Goal: Information Seeking & Learning: Learn about a topic

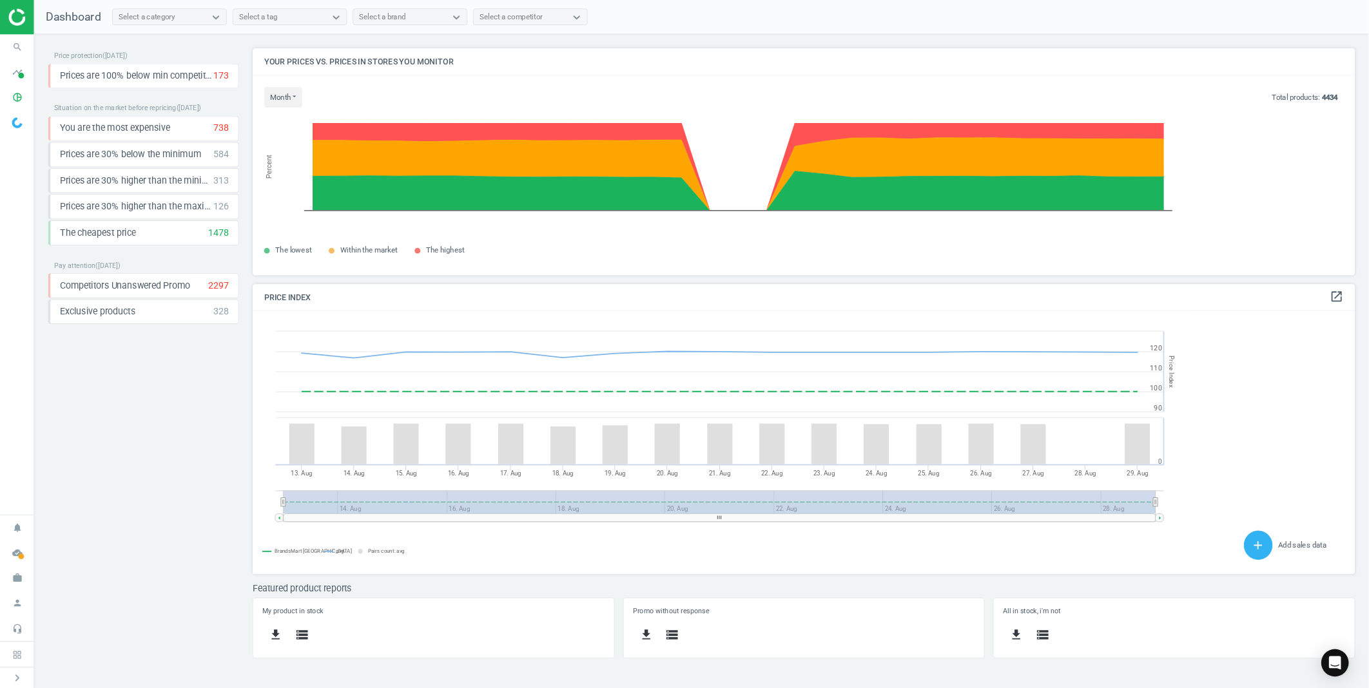
scroll to position [321, 1083]
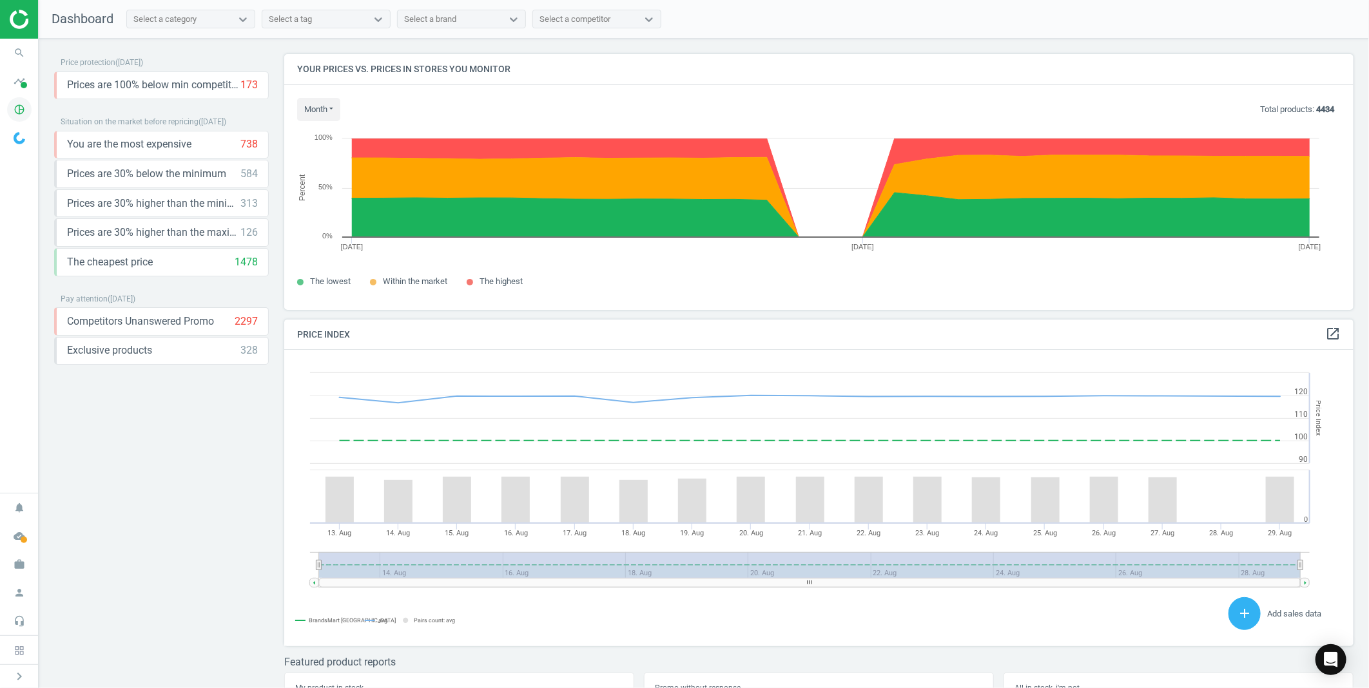
click at [14, 116] on icon "pie_chart_outlined" at bounding box center [19, 109] width 24 height 24
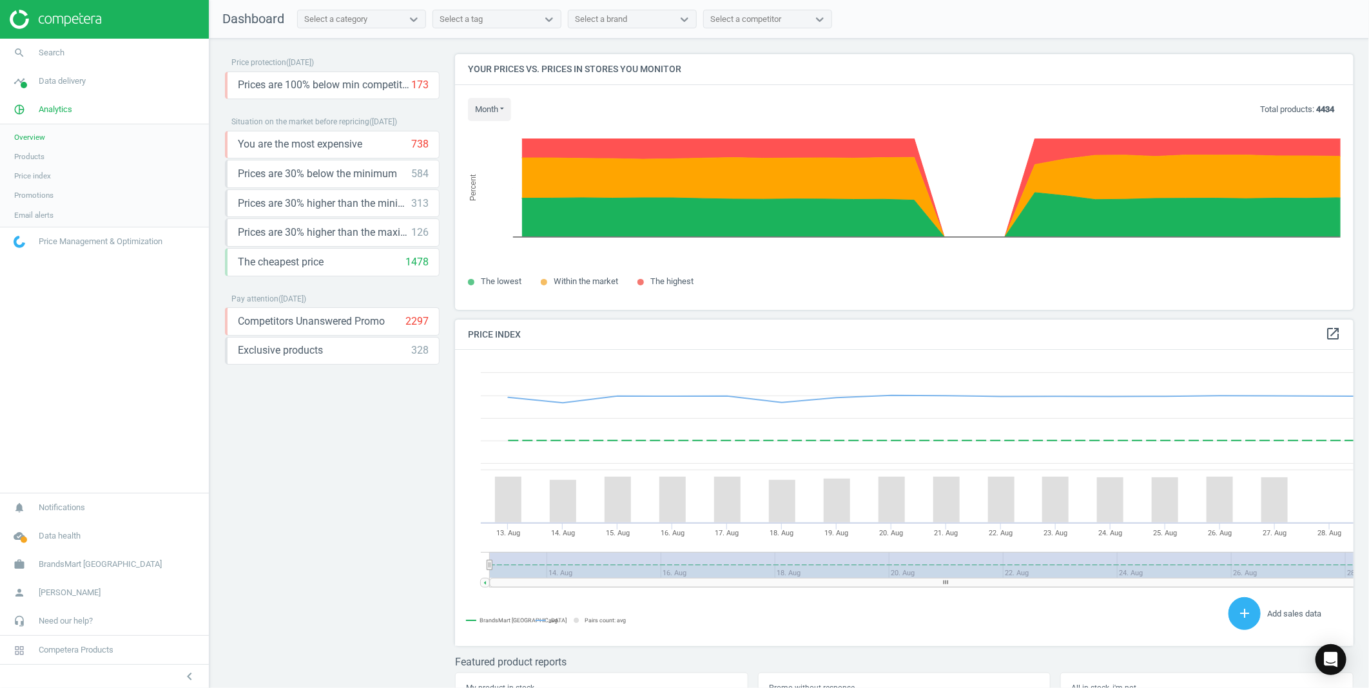
scroll to position [0, 0]
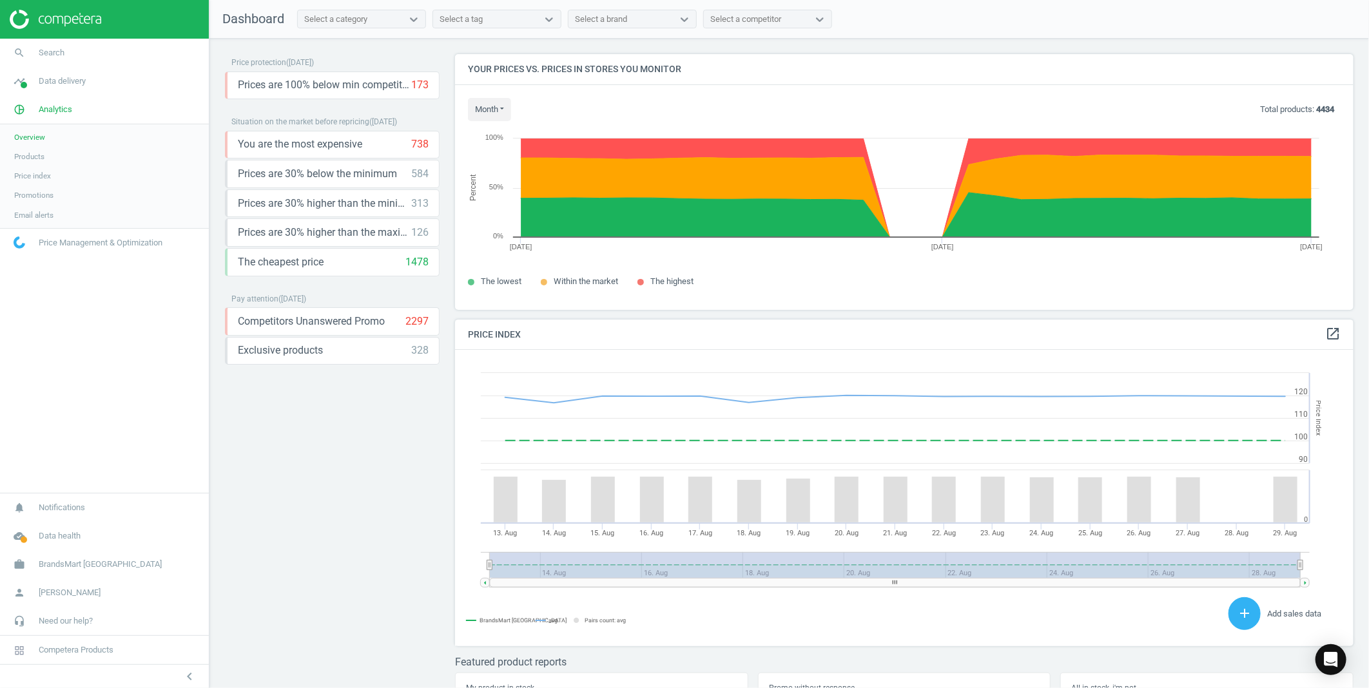
click at [33, 152] on span "Products" at bounding box center [29, 156] width 30 height 10
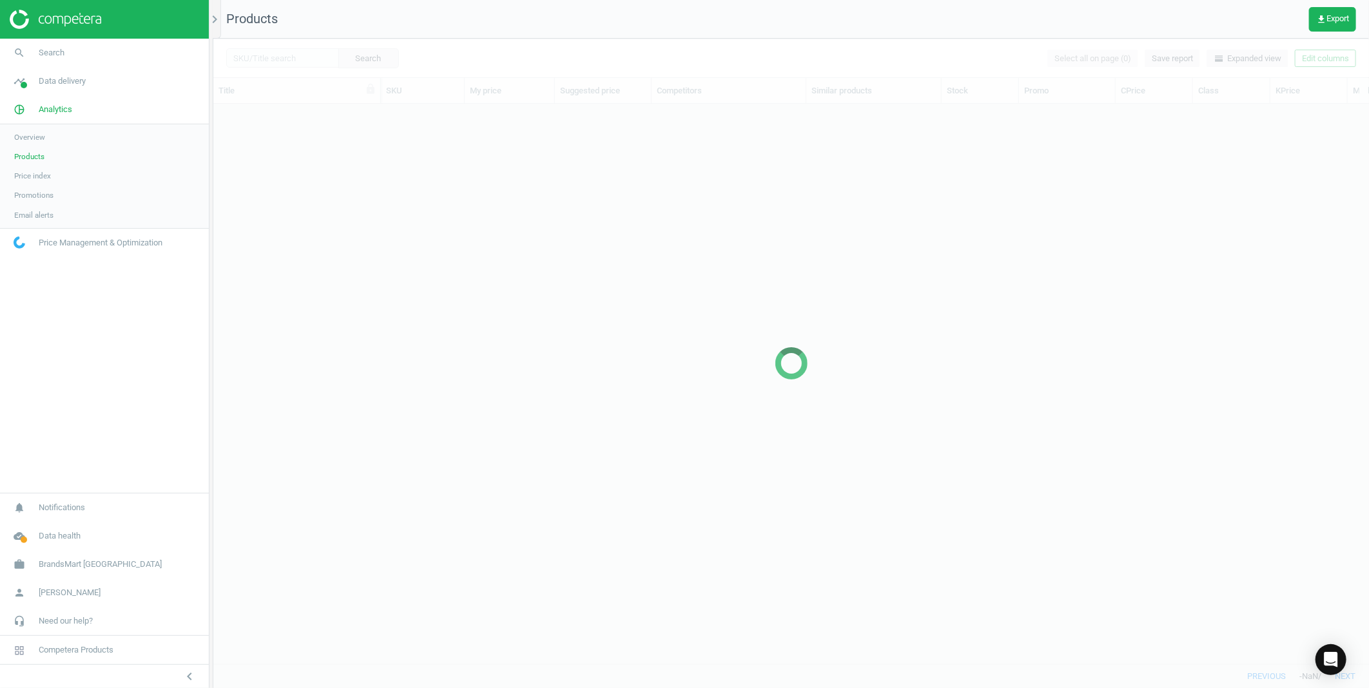
scroll to position [538, 1145]
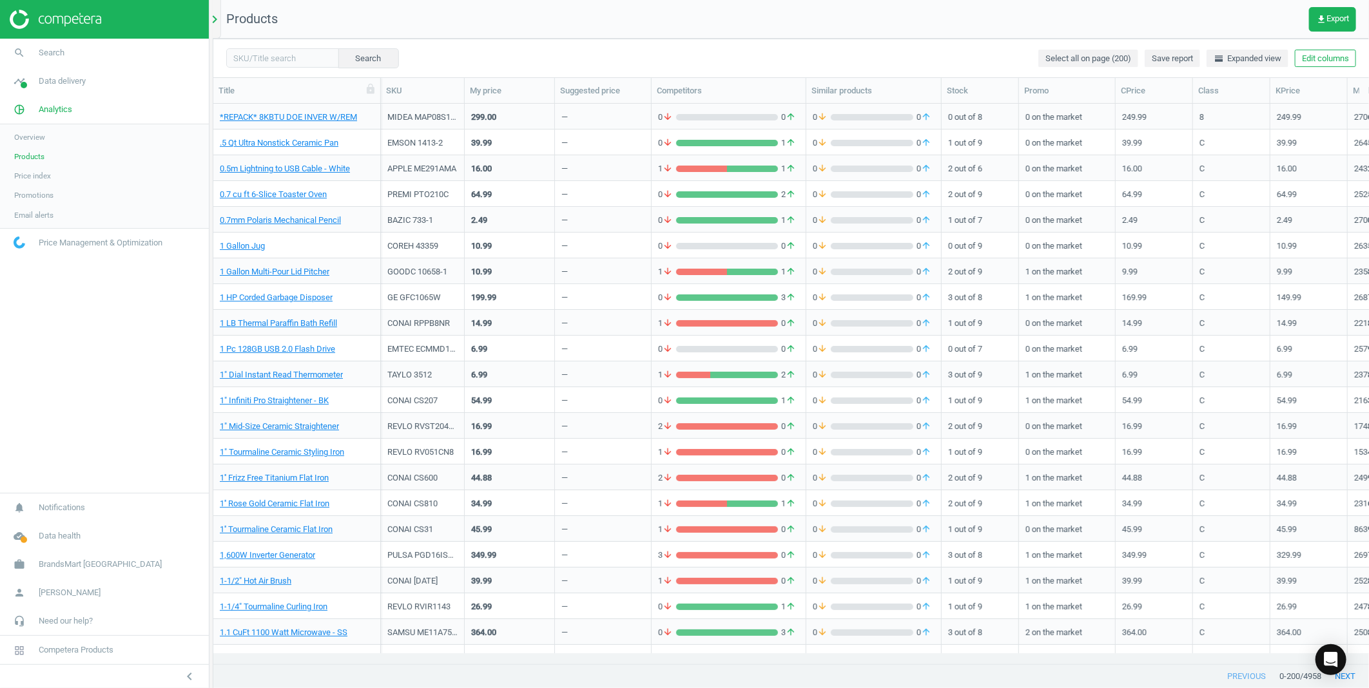
click at [218, 27] on div "chevron_right" at bounding box center [217, 19] width 8 height 39
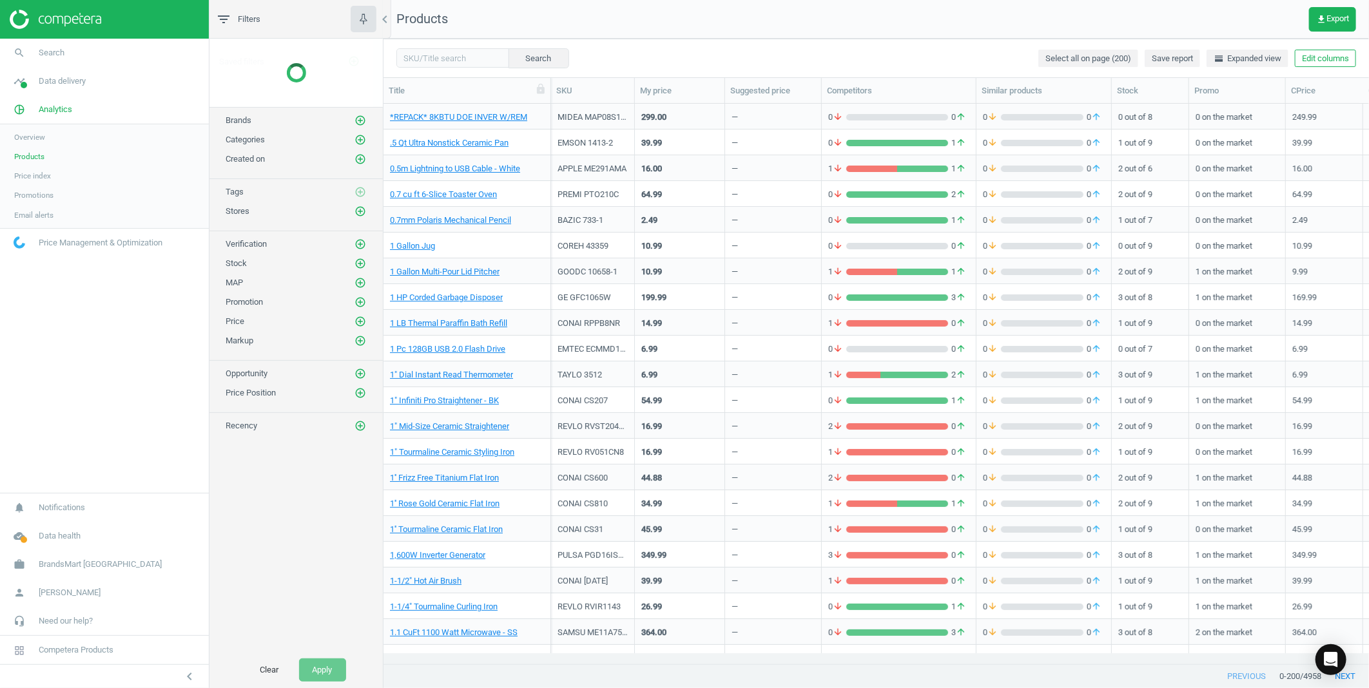
scroll to position [11, 10]
click at [352, 80] on div "Brands add_circle_outline" at bounding box center [296, 84] width 141 height 13
click at [355, 80] on icon "add_circle_outline" at bounding box center [360, 85] width 12 height 12
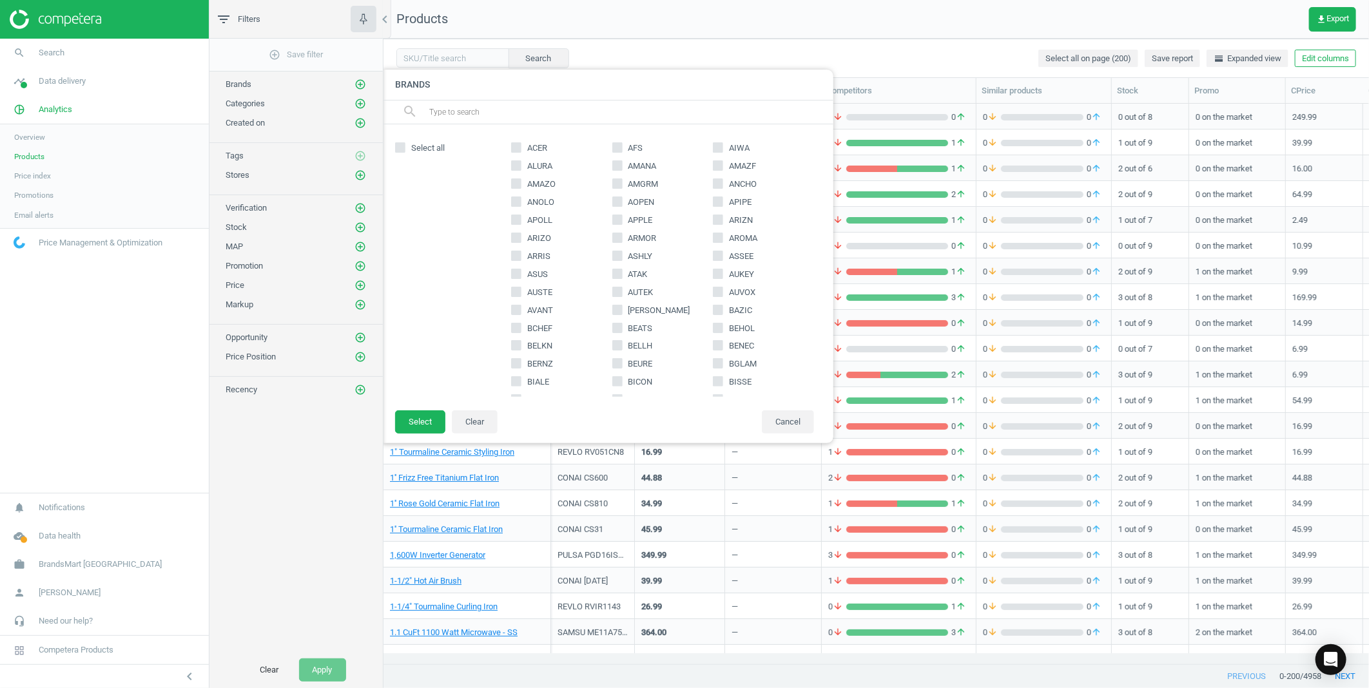
click at [612, 215] on icon at bounding box center [617, 220] width 10 height 10
click at [613, 215] on input "APPLE" at bounding box center [617, 219] width 8 height 8
checkbox input "true"
click at [425, 427] on button "Select" at bounding box center [420, 422] width 50 height 23
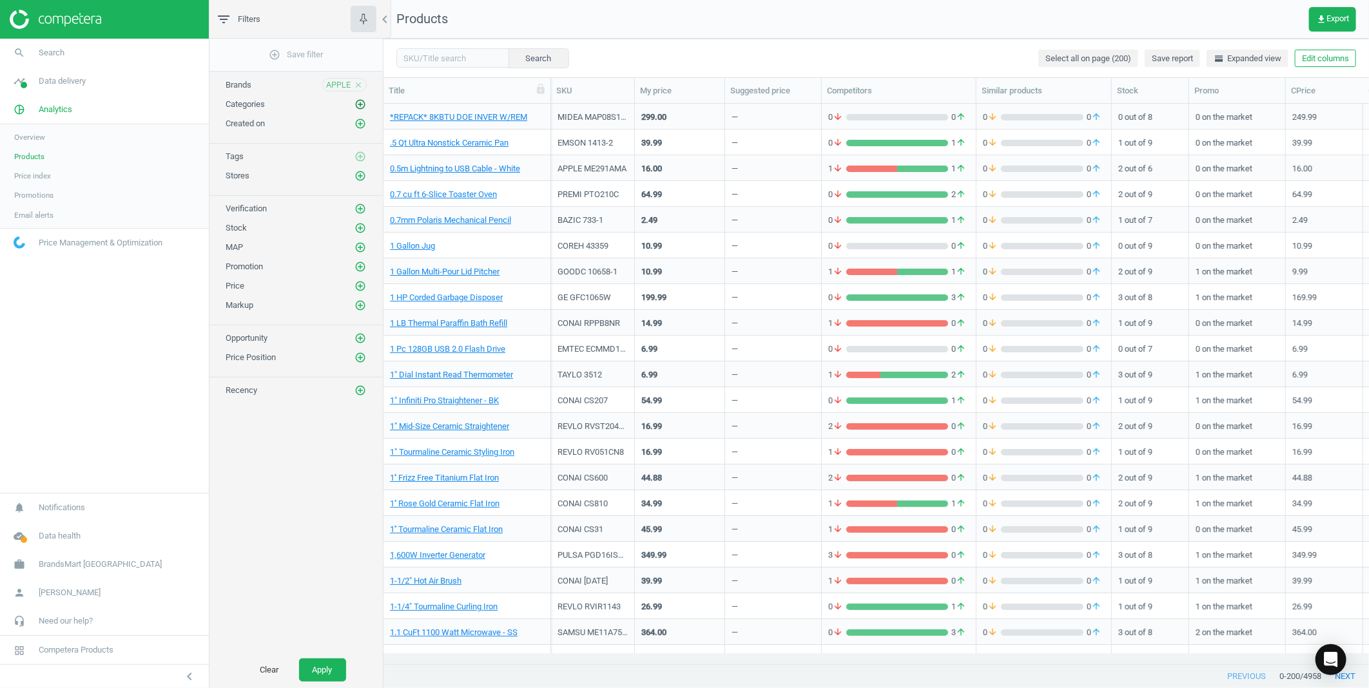
click at [358, 105] on icon "add_circle_outline" at bounding box center [360, 105] width 12 height 12
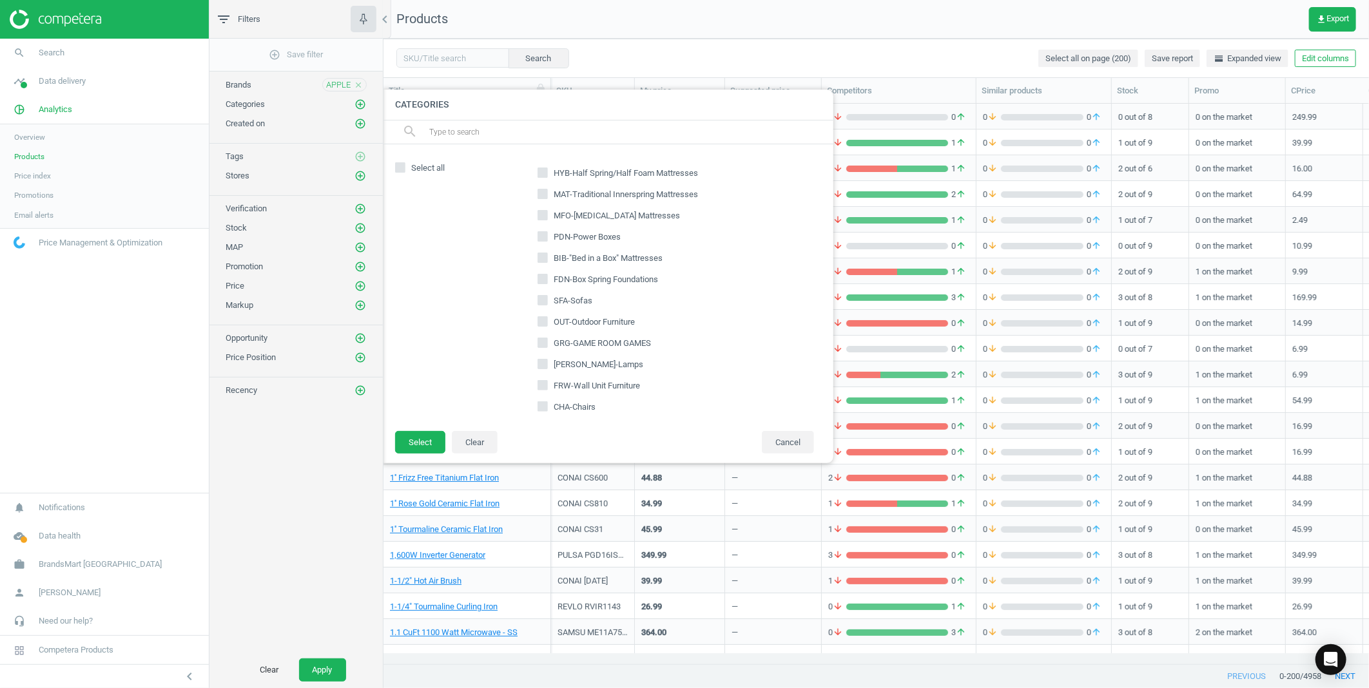
click at [620, 142] on input "text" at bounding box center [626, 132] width 396 height 21
type input "lcp"
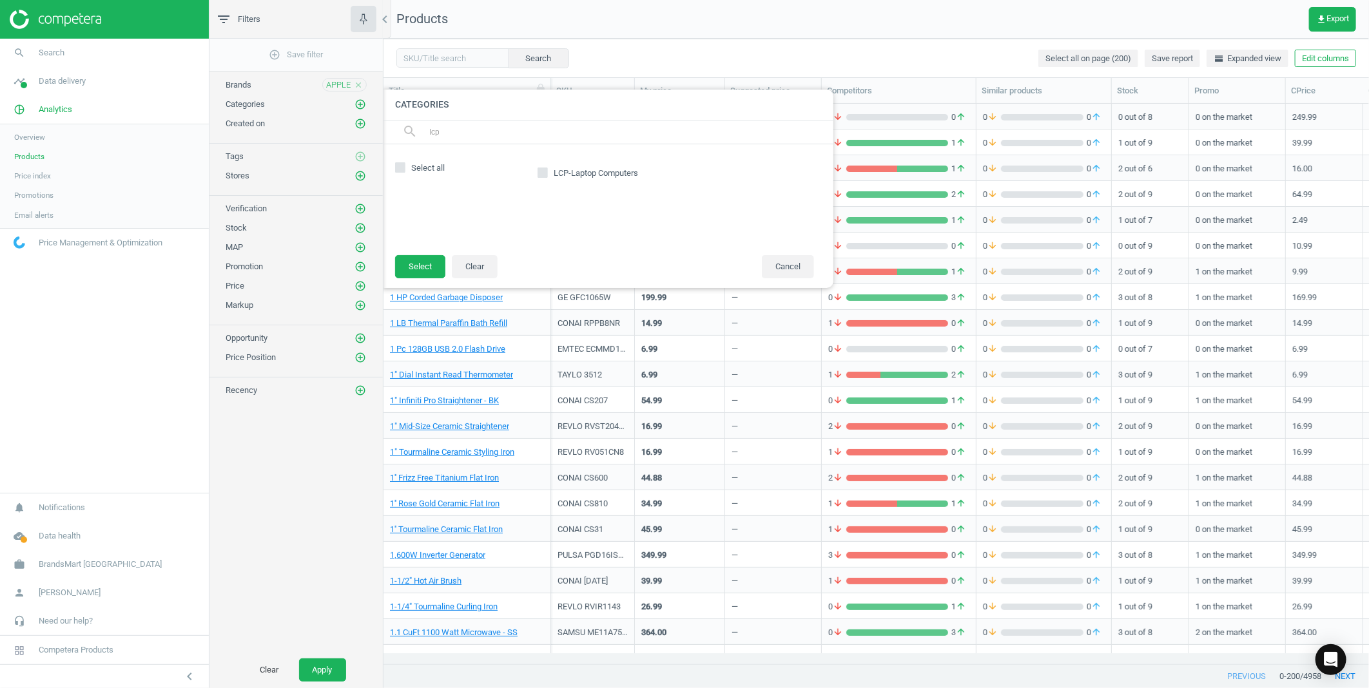
click at [543, 171] on input "LCP-Laptop Computers" at bounding box center [542, 173] width 8 height 8
checkbox input "true"
click at [437, 266] on button "Select" at bounding box center [420, 266] width 50 height 23
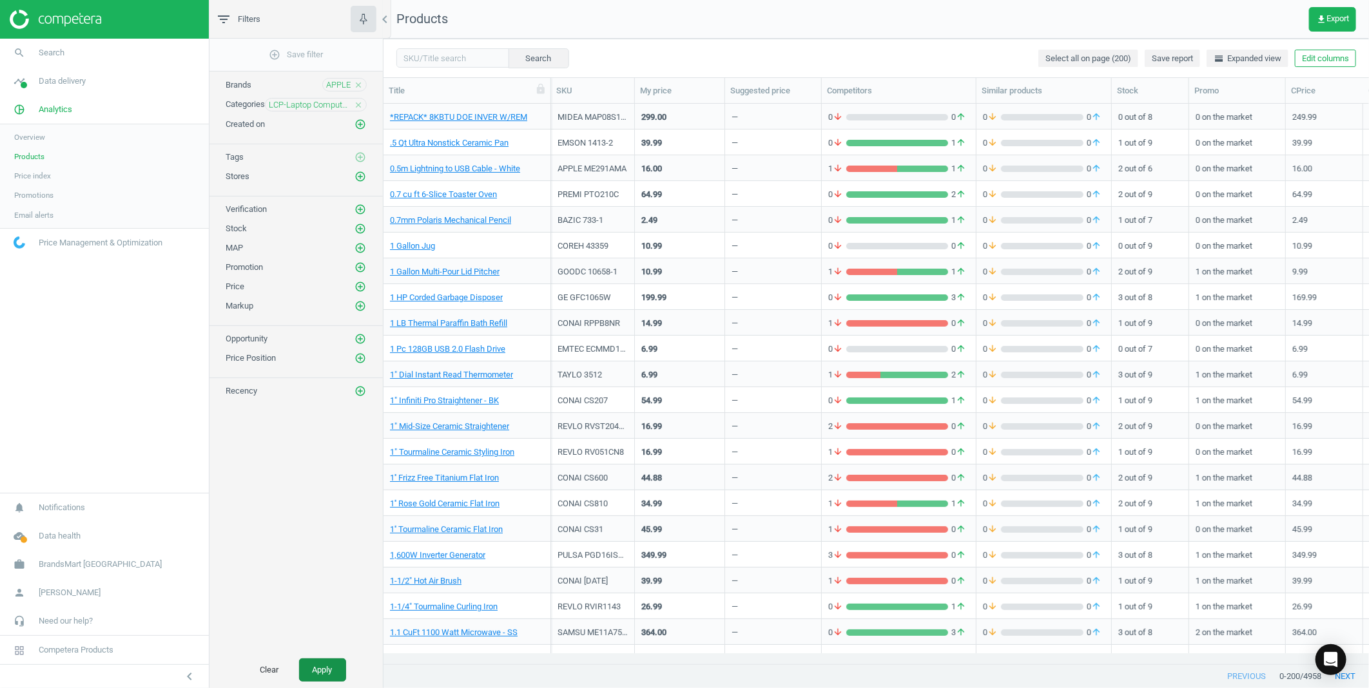
click at [320, 667] on button "Apply" at bounding box center [322, 670] width 47 height 23
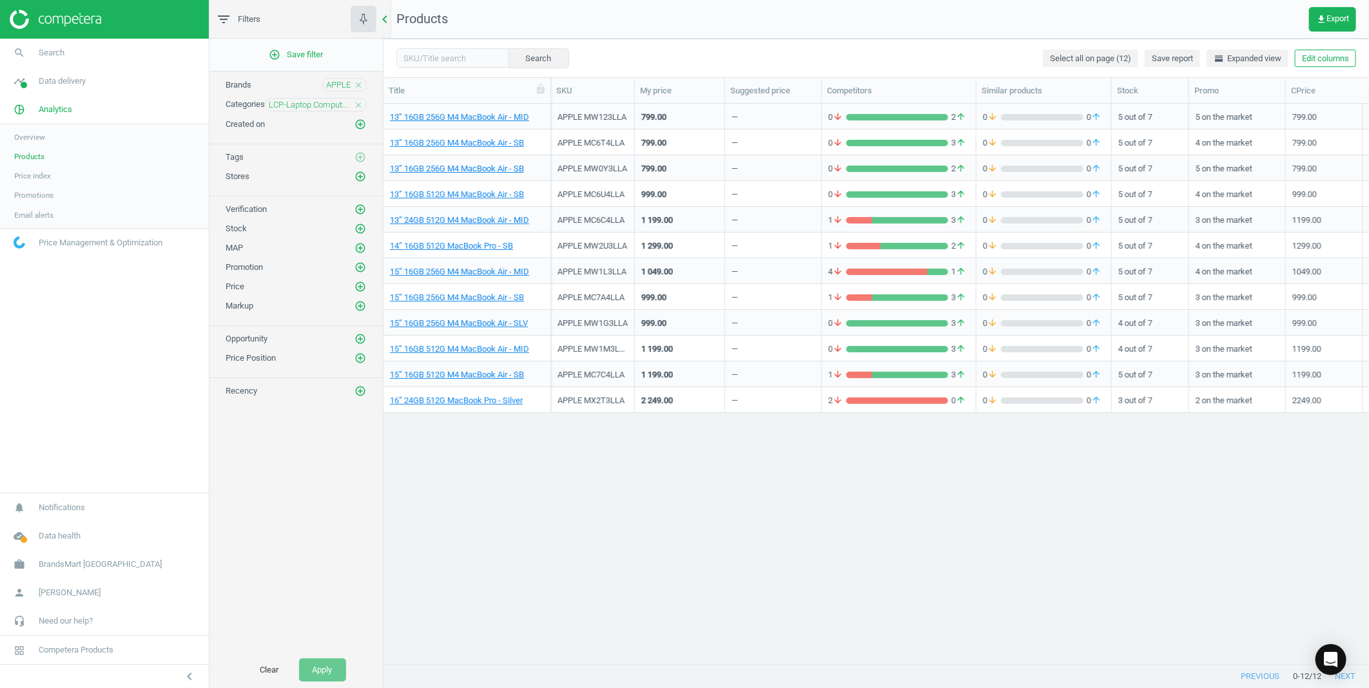
click at [384, 23] on icon "chevron_left" at bounding box center [384, 19] width 15 height 15
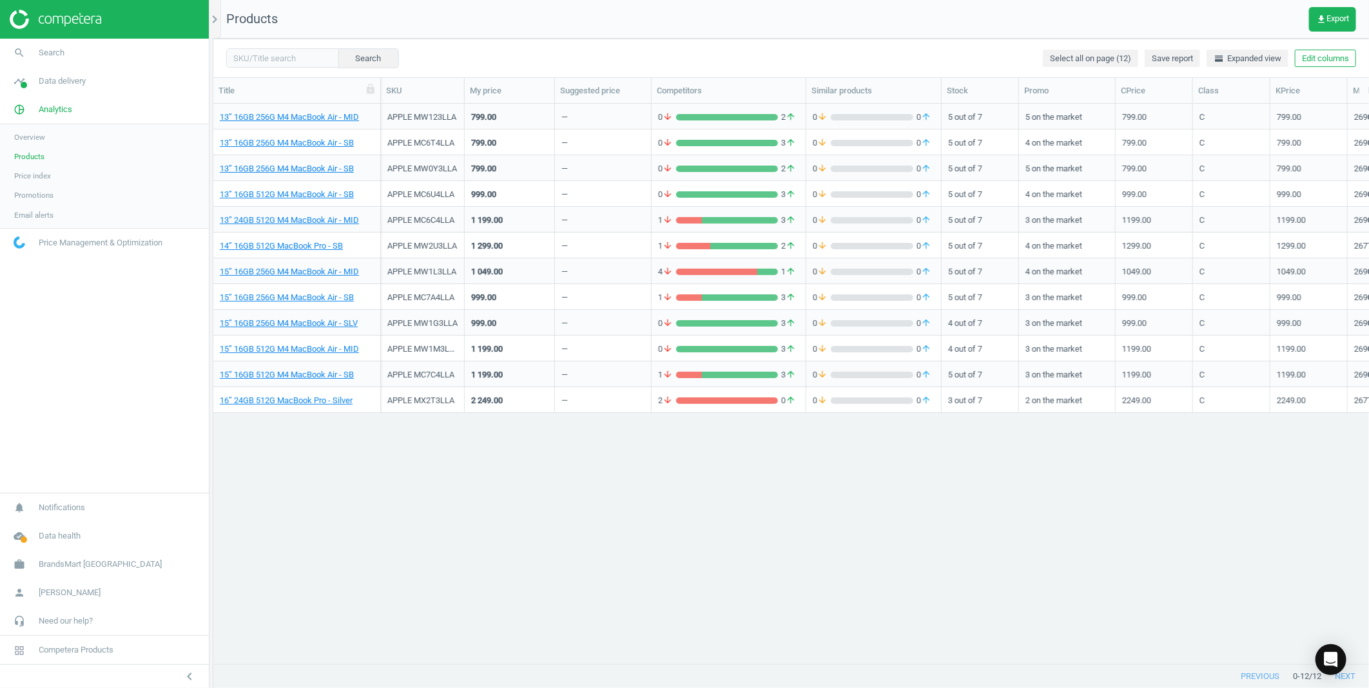
scroll to position [538, 1145]
click at [190, 672] on icon "chevron_left" at bounding box center [189, 676] width 15 height 15
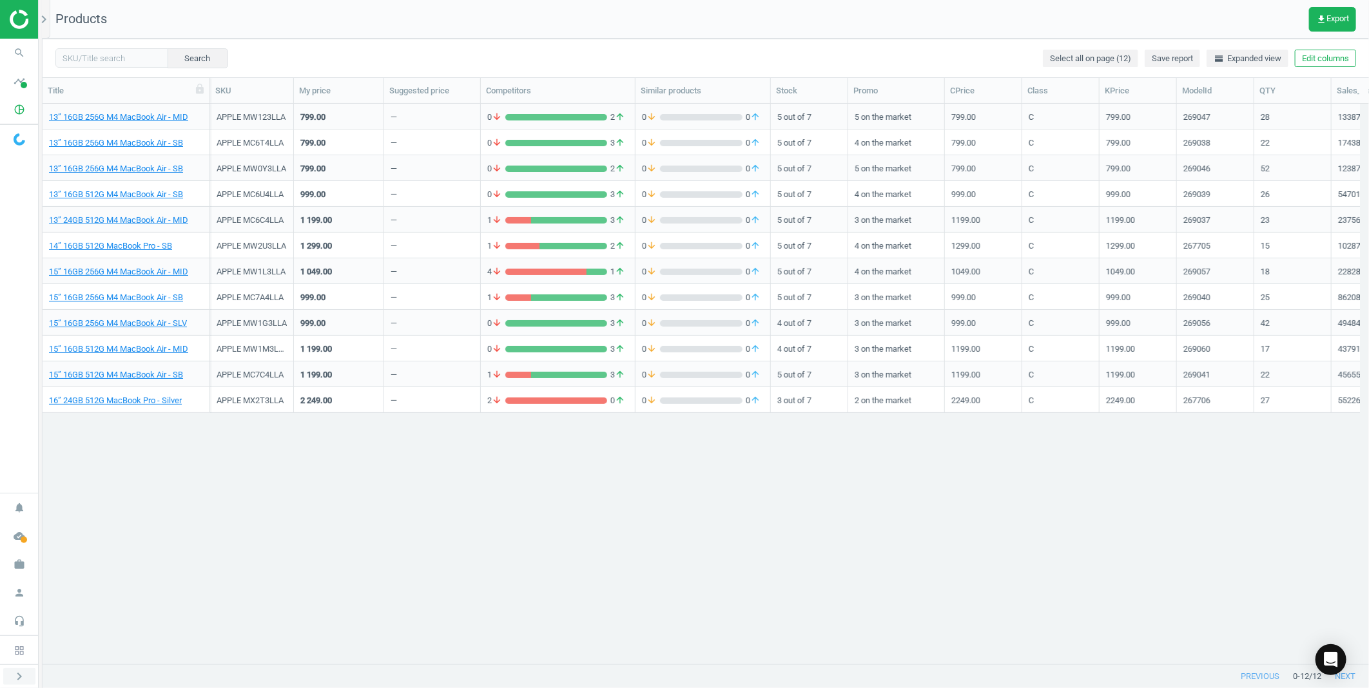
scroll to position [538, 1315]
click at [139, 244] on link "14” 16GB 512G MacBook Pro - SB" at bounding box center [110, 246] width 123 height 12
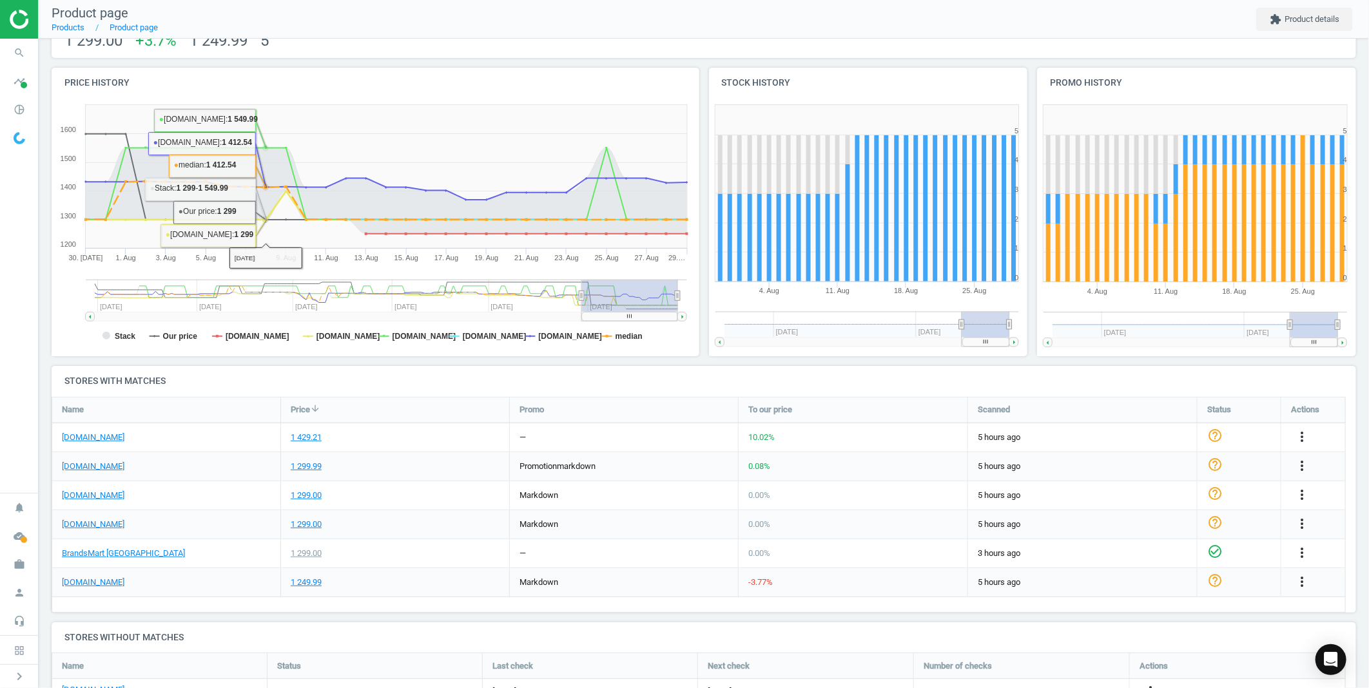
scroll to position [215, 0]
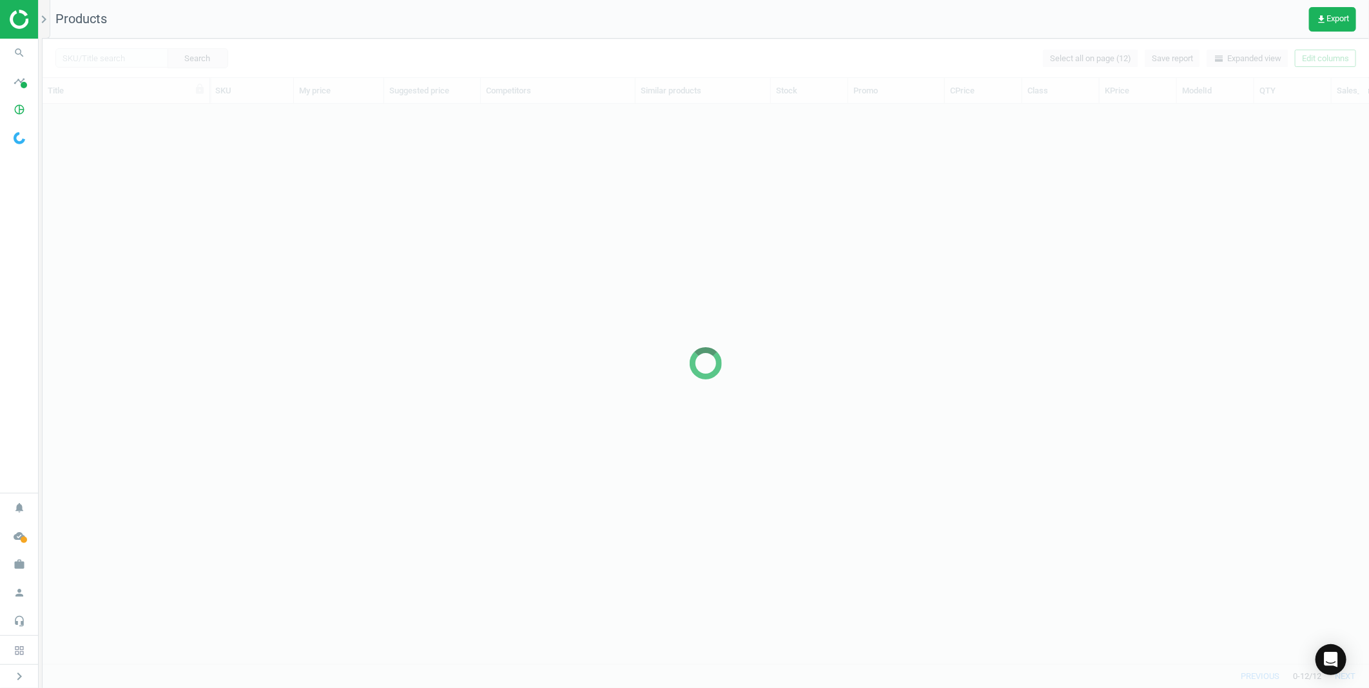
scroll to position [538, 1315]
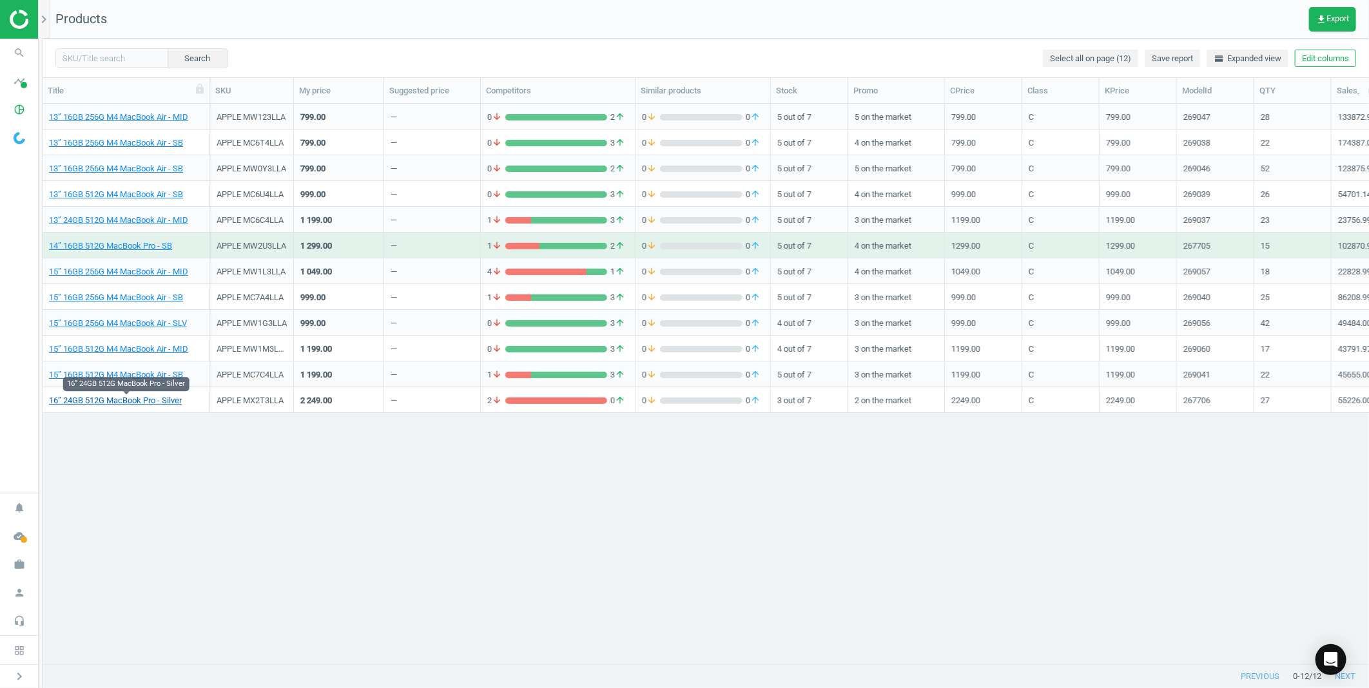
click at [151, 401] on link "16” 24GB 512G MacBook Pro - Silver" at bounding box center [115, 401] width 133 height 12
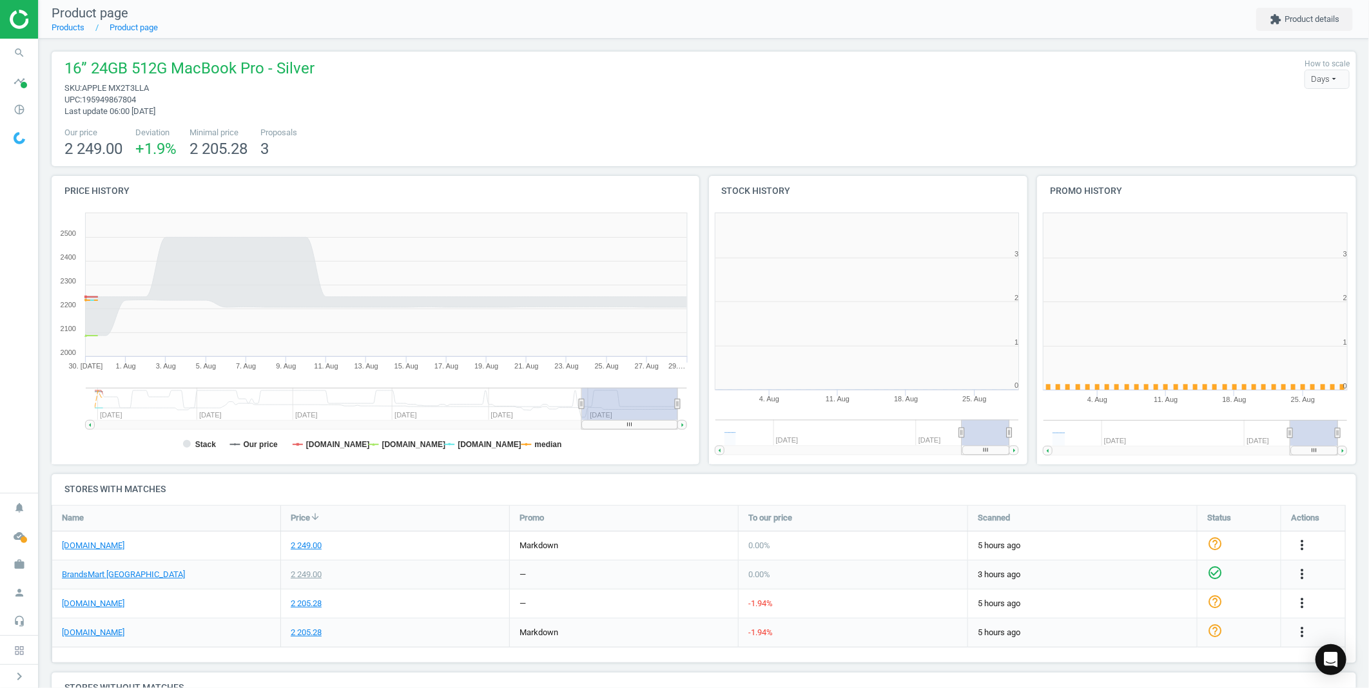
scroll to position [6, 6]
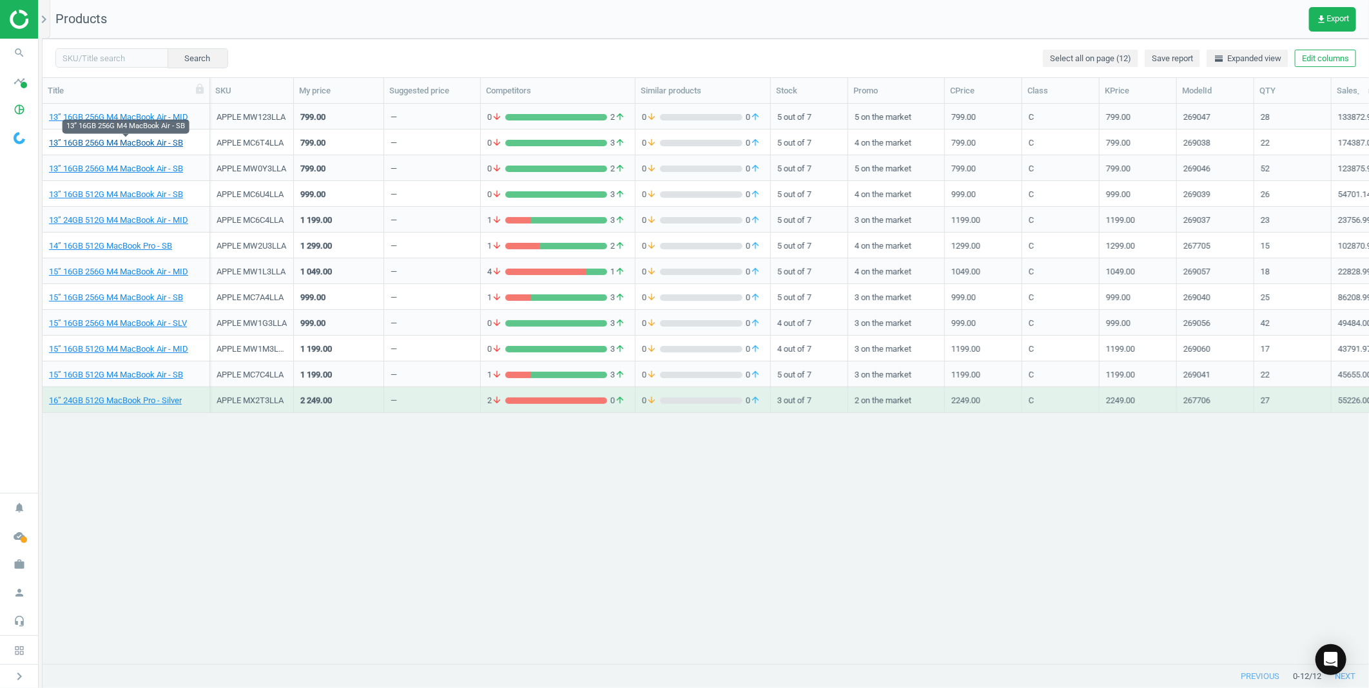
click at [140, 138] on link "13” 16GB 256G M4 MacBook Air - SB" at bounding box center [116, 143] width 134 height 12
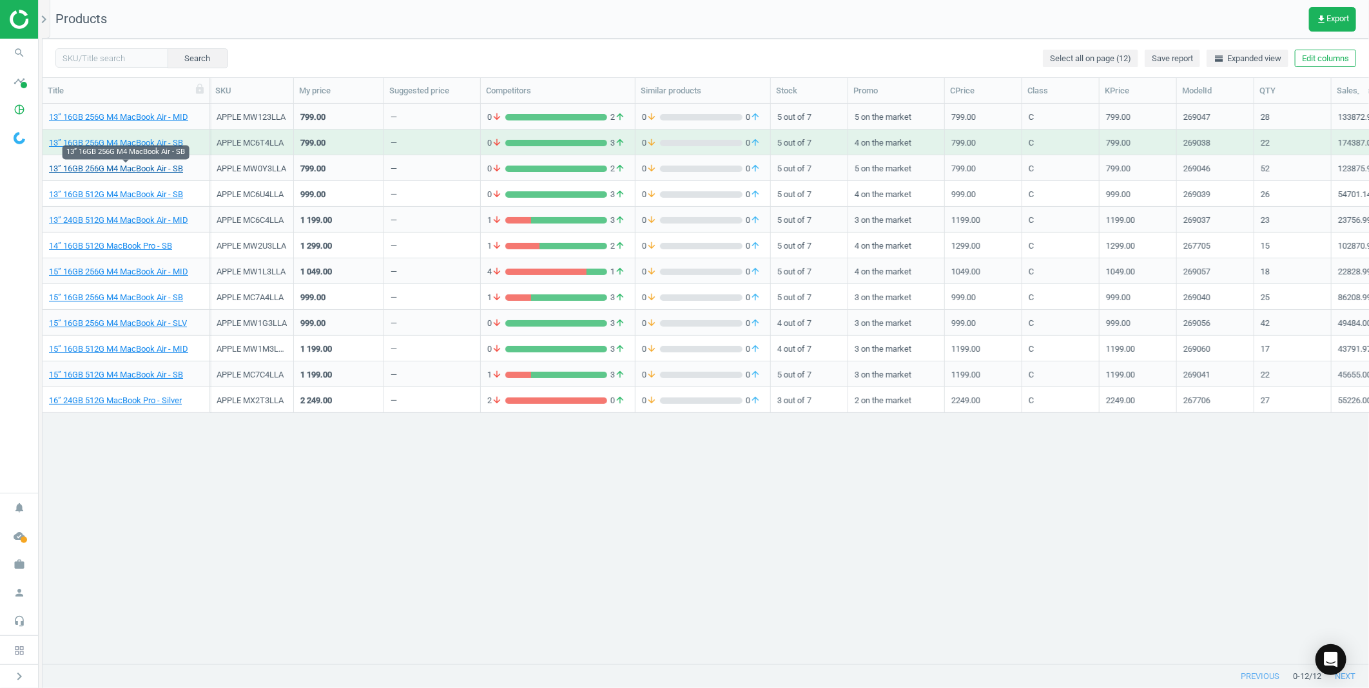
click at [138, 171] on link "13” 16GB 256G M4 MacBook Air - SB" at bounding box center [116, 169] width 134 height 12
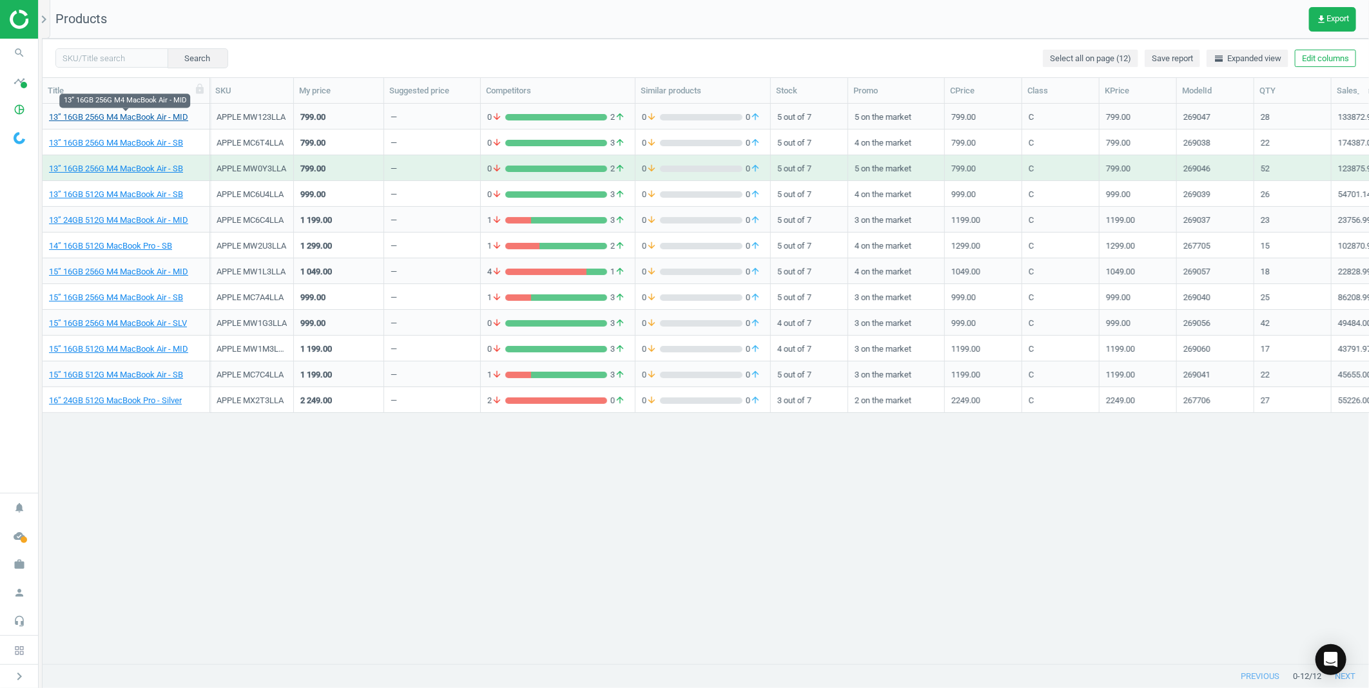
click at [144, 117] on link "13” 16GB 256G M4 MacBook Air - MID" at bounding box center [118, 117] width 139 height 12
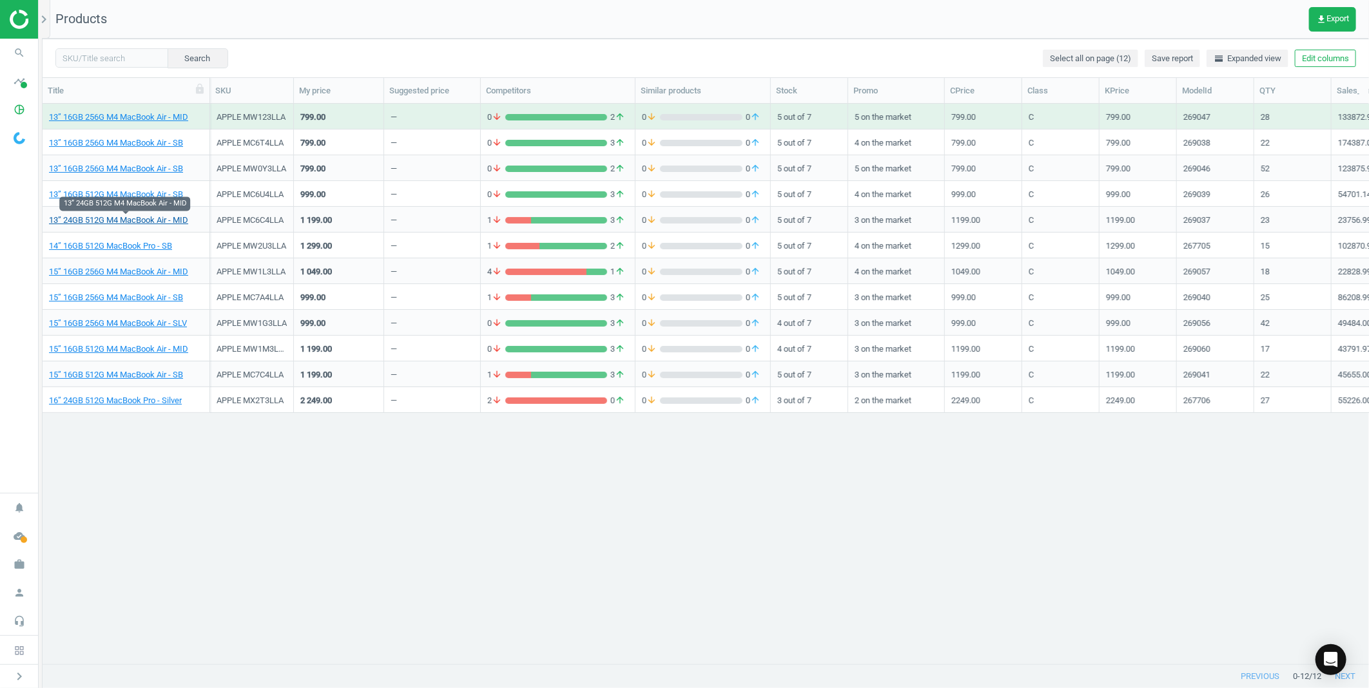
click at [110, 220] on link "13” 24GB 512G M4 MacBook Air - MID" at bounding box center [118, 221] width 139 height 12
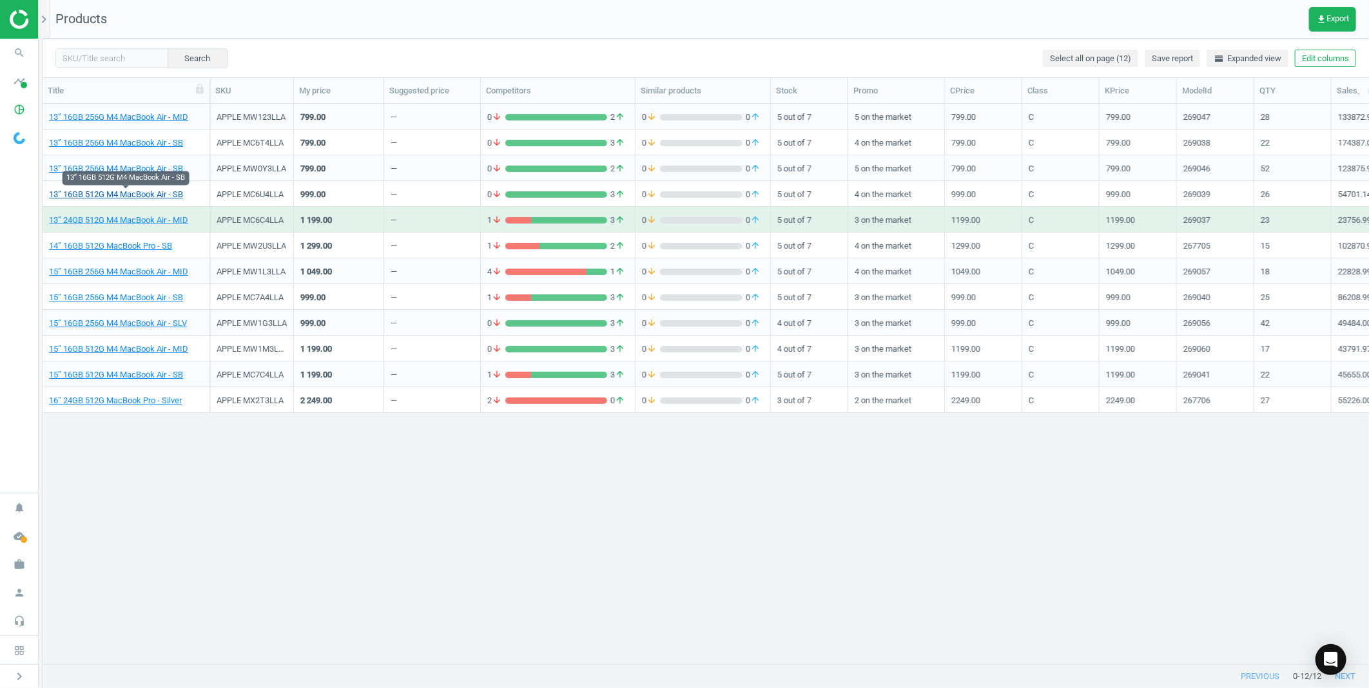
click at [133, 191] on link "13” 16GB 512G M4 MacBook Air - SB" at bounding box center [116, 195] width 134 height 12
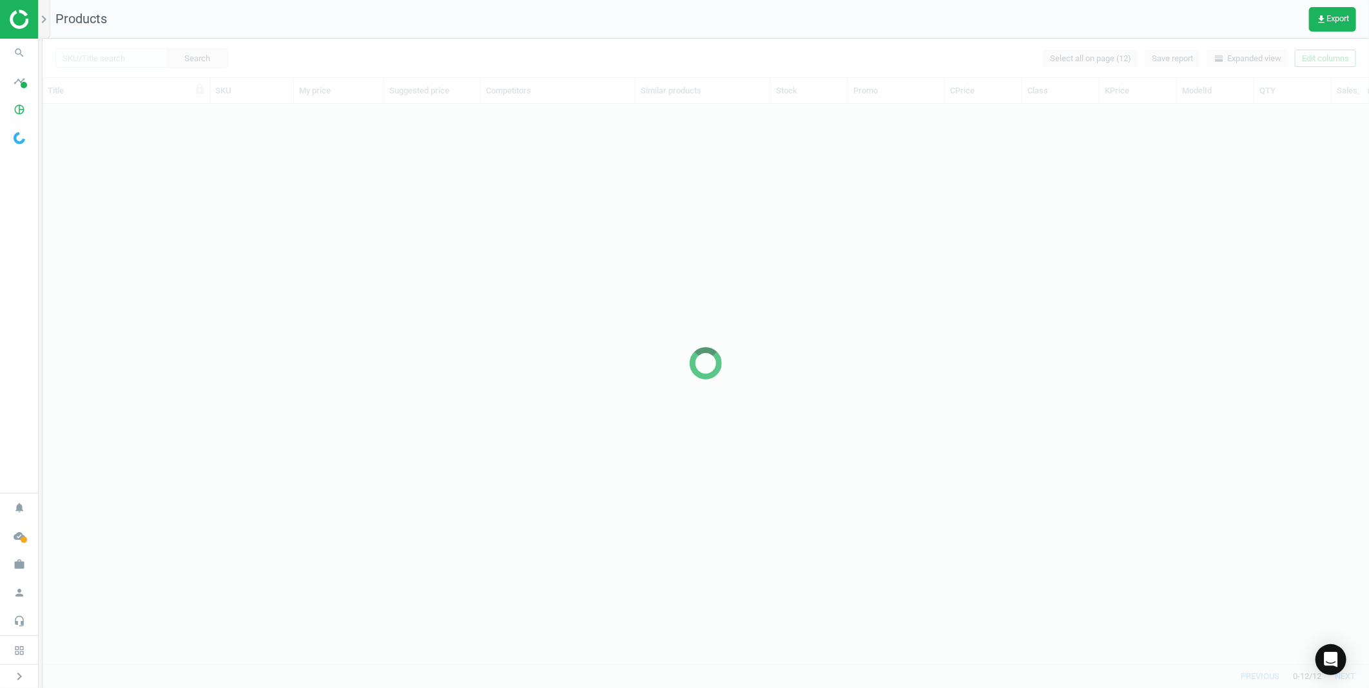
scroll to position [538, 1315]
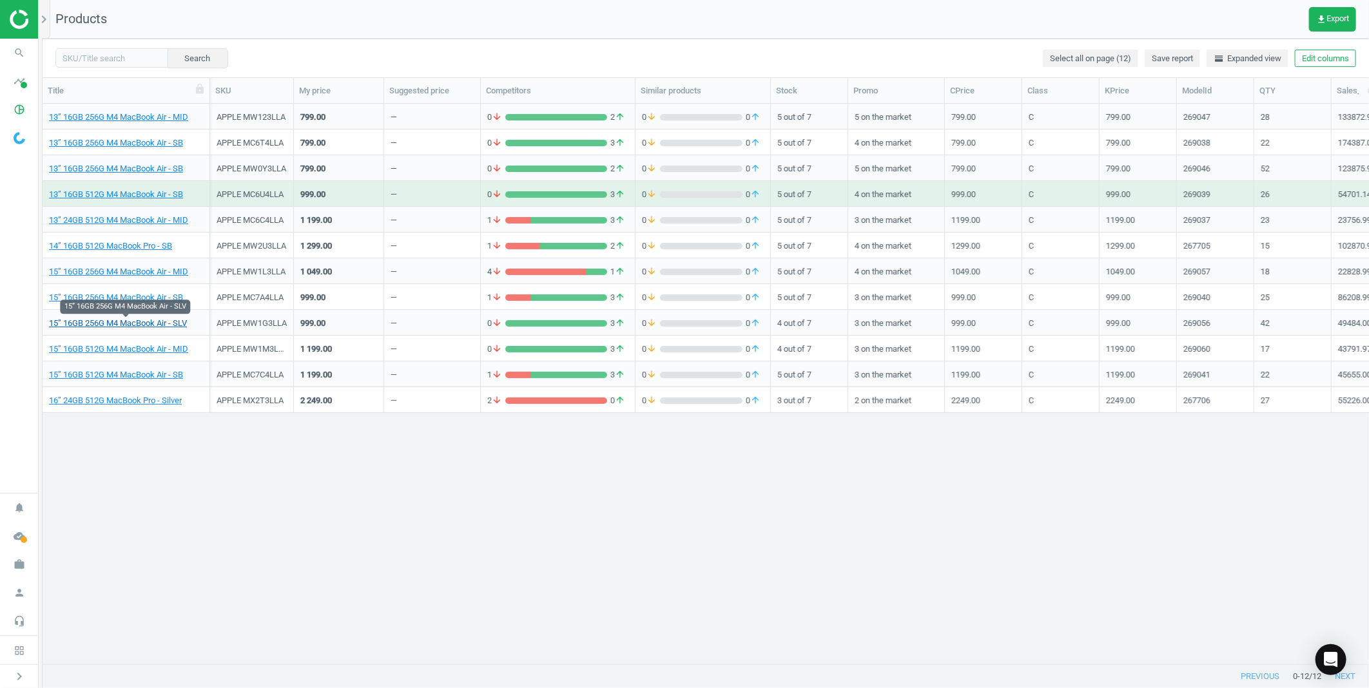
click at [130, 325] on link "15” 16GB 256G M4 MacBook Air - SLV" at bounding box center [118, 324] width 138 height 12
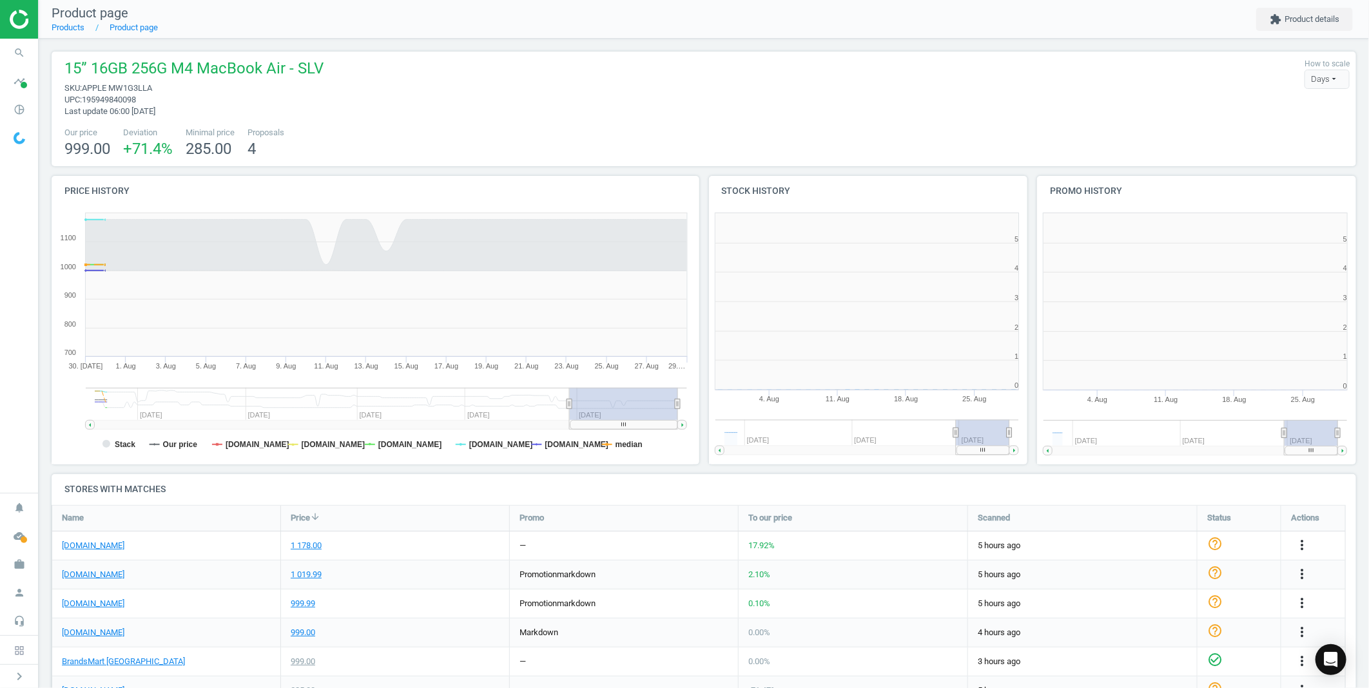
scroll to position [282, 340]
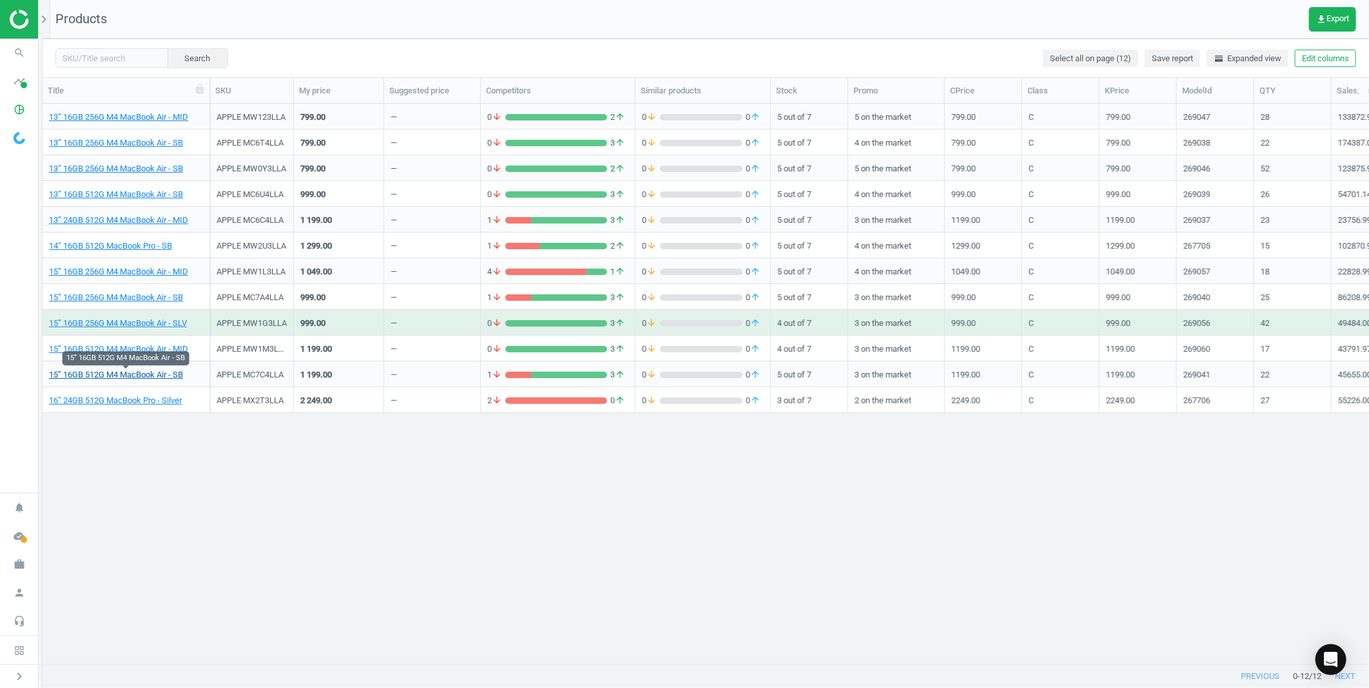
click at [136, 376] on link "15” 16GB 512G M4 MacBook Air - SB" at bounding box center [116, 375] width 134 height 12
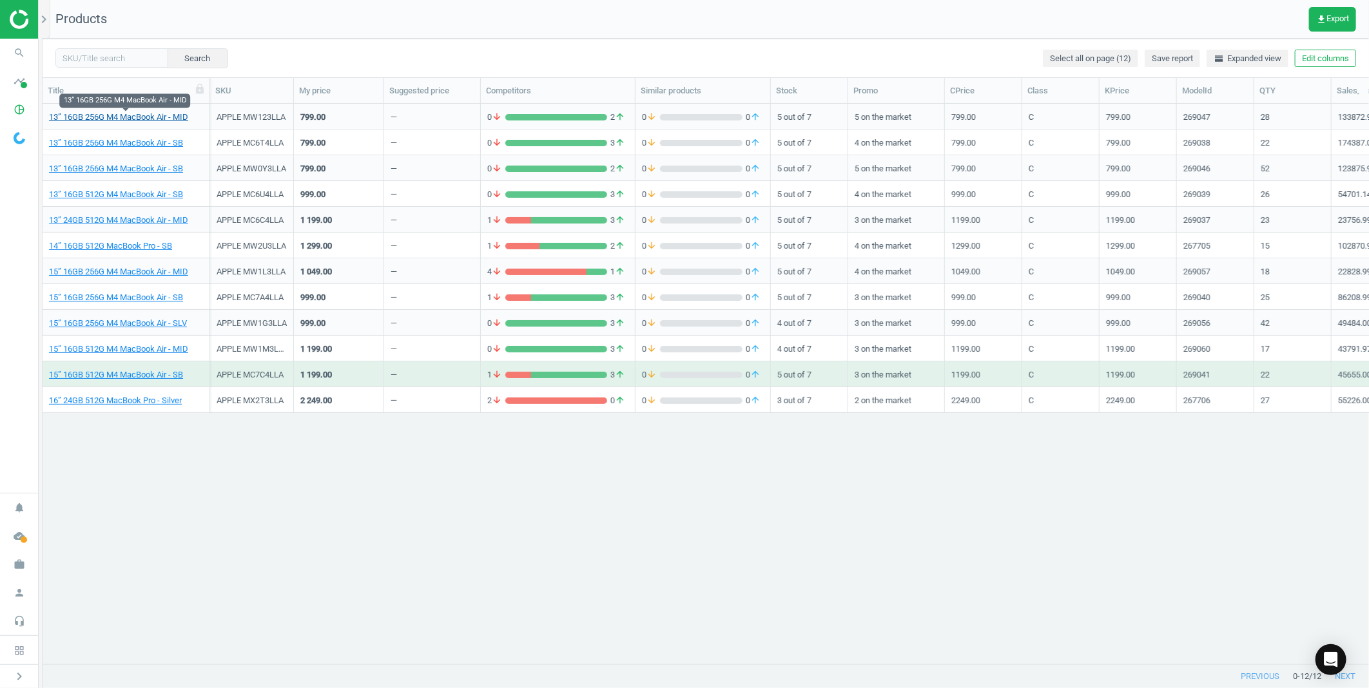
click at [125, 117] on link "13” 16GB 256G M4 MacBook Air - MID" at bounding box center [118, 117] width 139 height 12
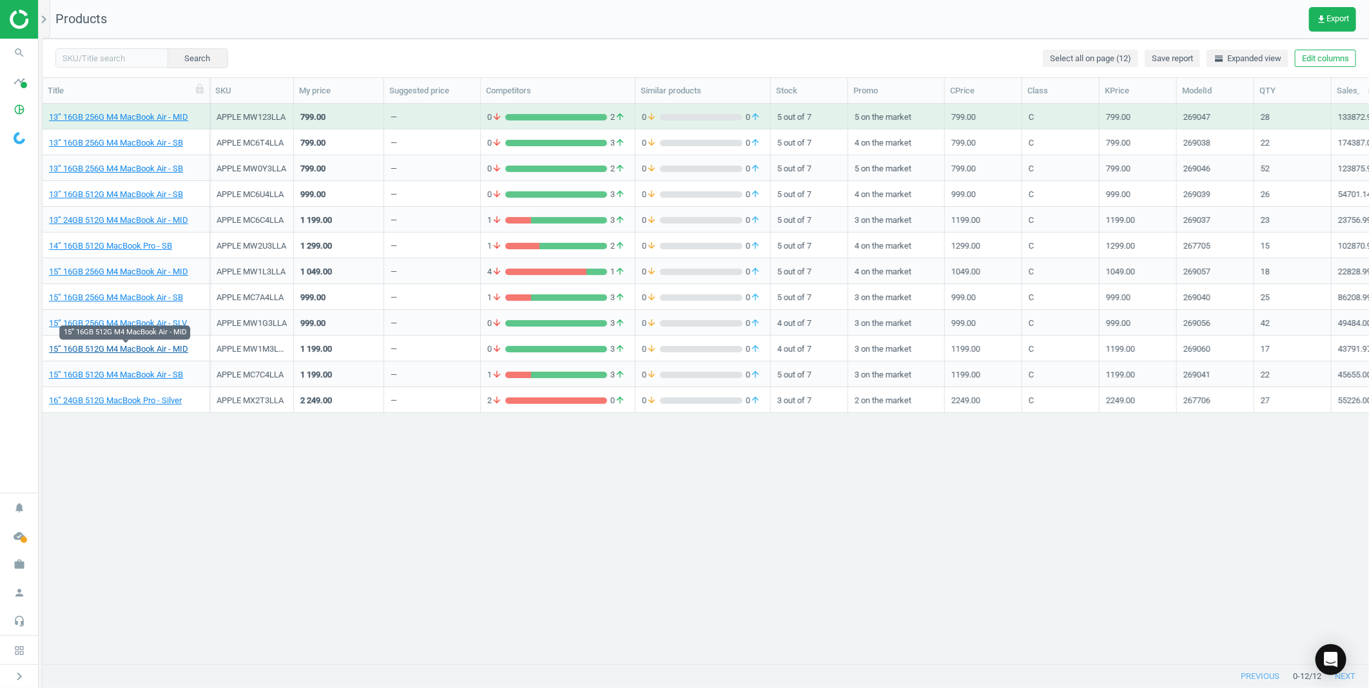
click at [153, 350] on link "15” 16GB 512G M4 MacBook Air - MID" at bounding box center [118, 350] width 139 height 12
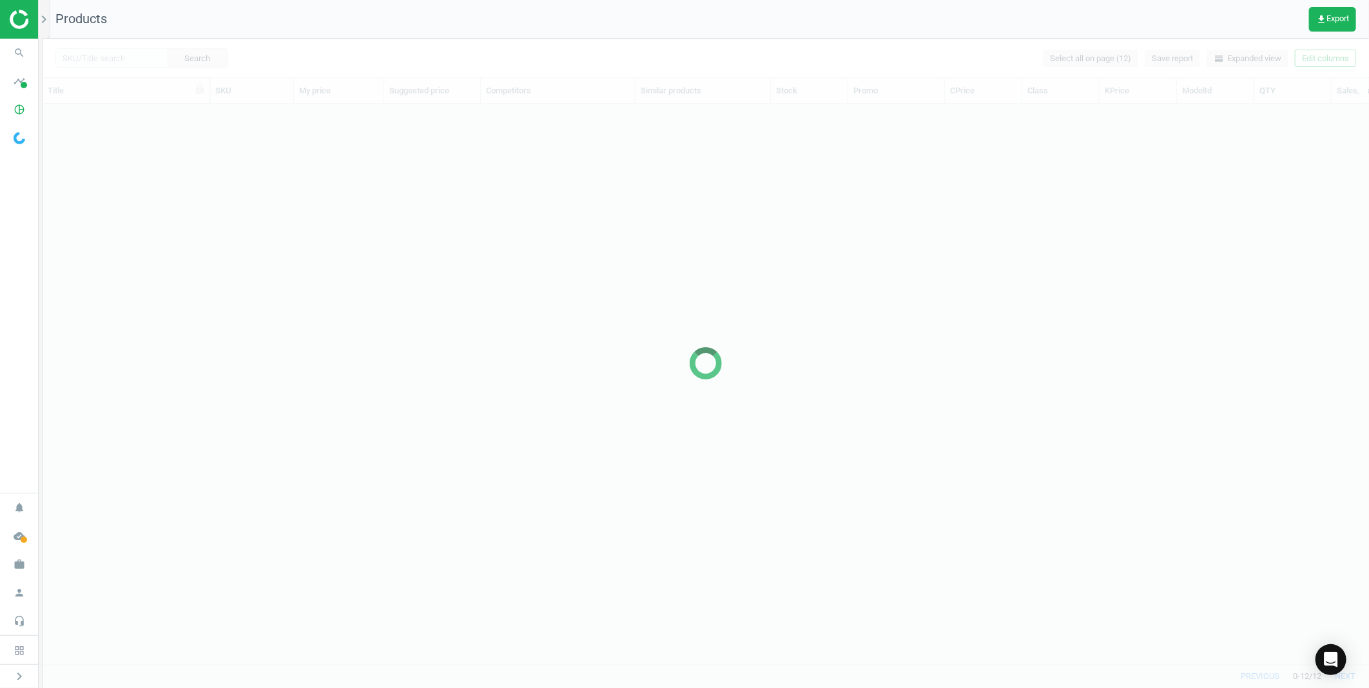
scroll to position [538, 1315]
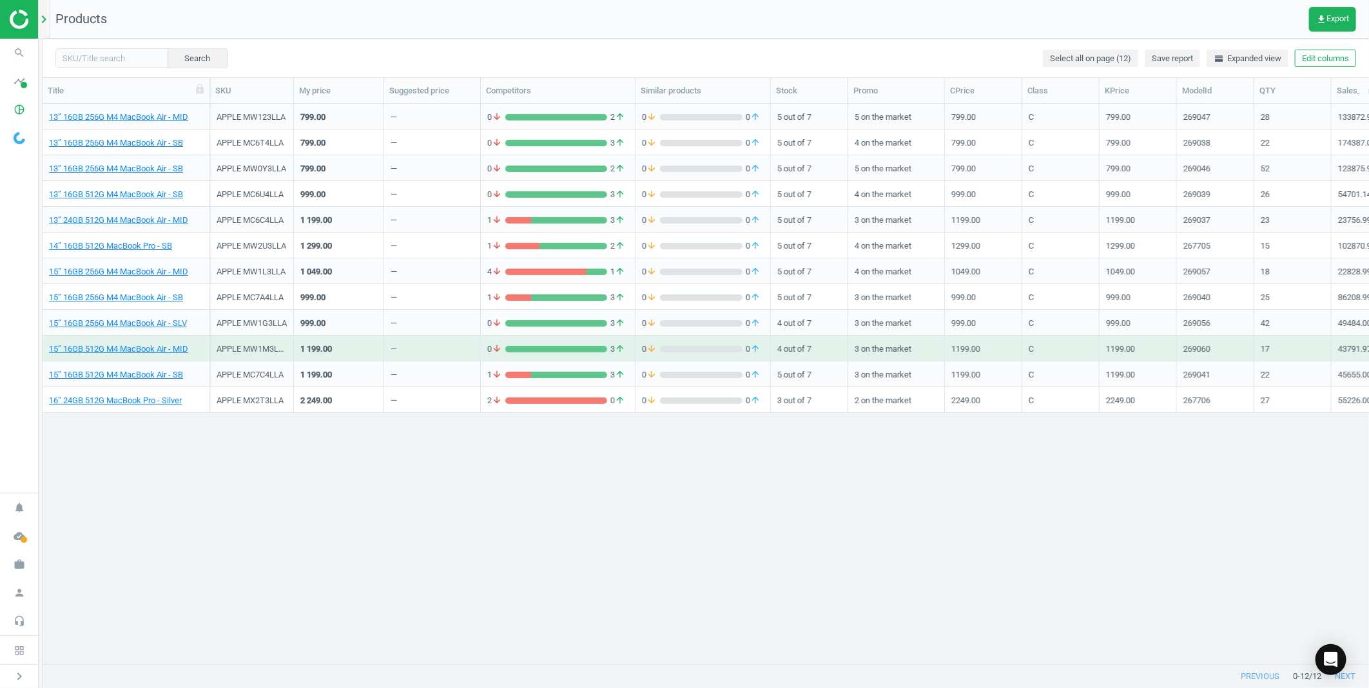
click at [44, 24] on icon "chevron_right" at bounding box center [43, 19] width 15 height 15
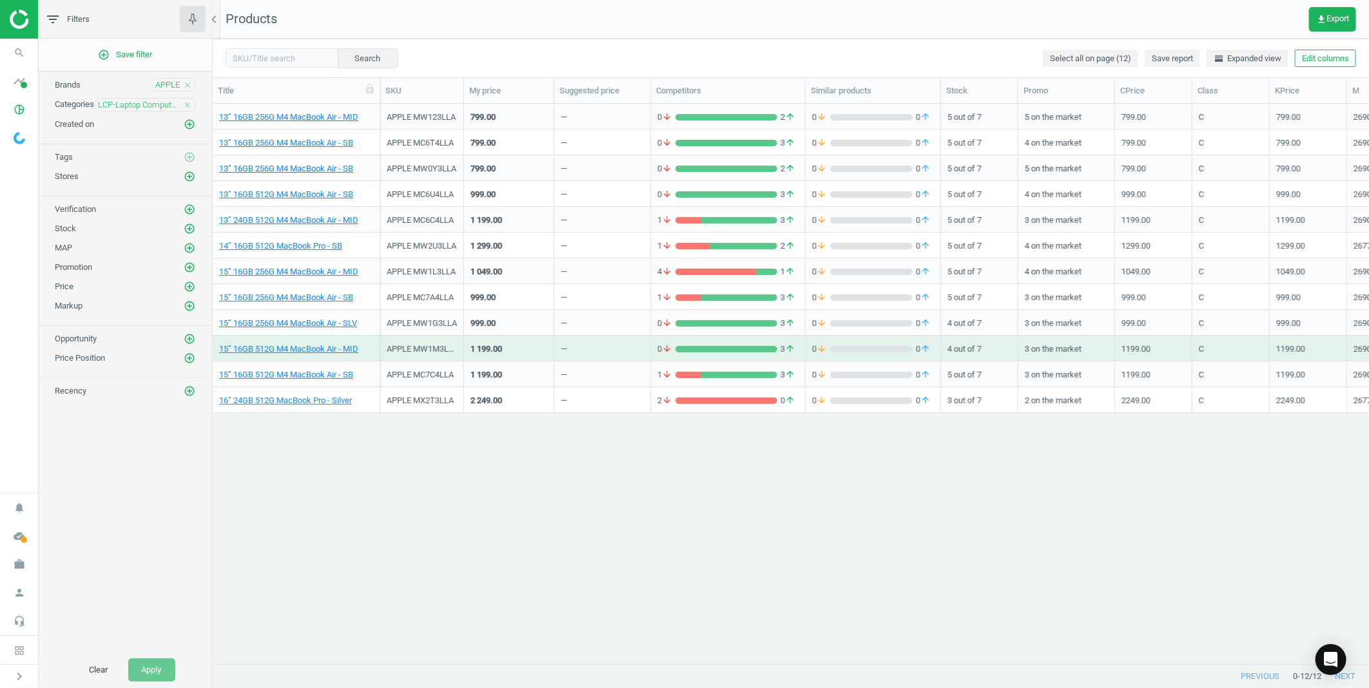
click at [183, 103] on icon "close" at bounding box center [187, 105] width 9 height 9
click at [190, 103] on icon "add_circle_outline" at bounding box center [190, 105] width 12 height 12
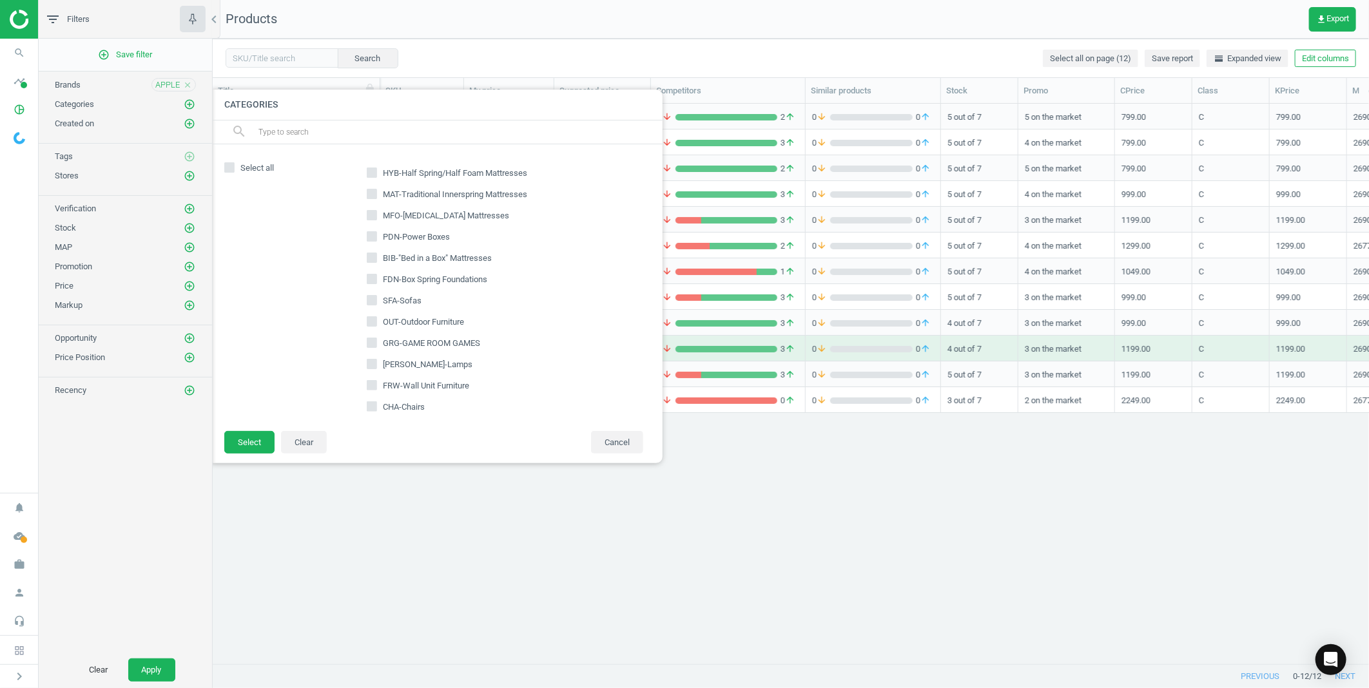
click at [342, 132] on input "text" at bounding box center [455, 132] width 396 height 21
type input "mbr"
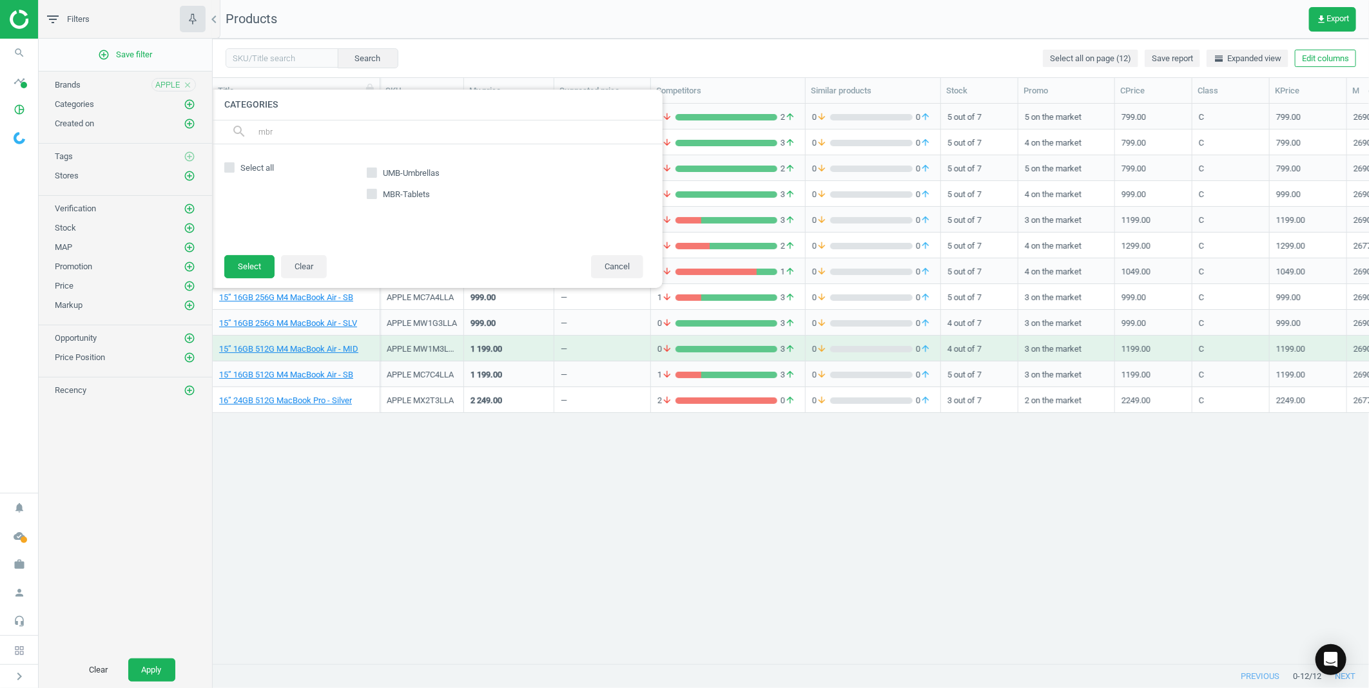
click at [370, 190] on input "MBR-Tablets" at bounding box center [371, 194] width 8 height 8
checkbox input "true"
click at [246, 271] on button "Select" at bounding box center [249, 266] width 50 height 23
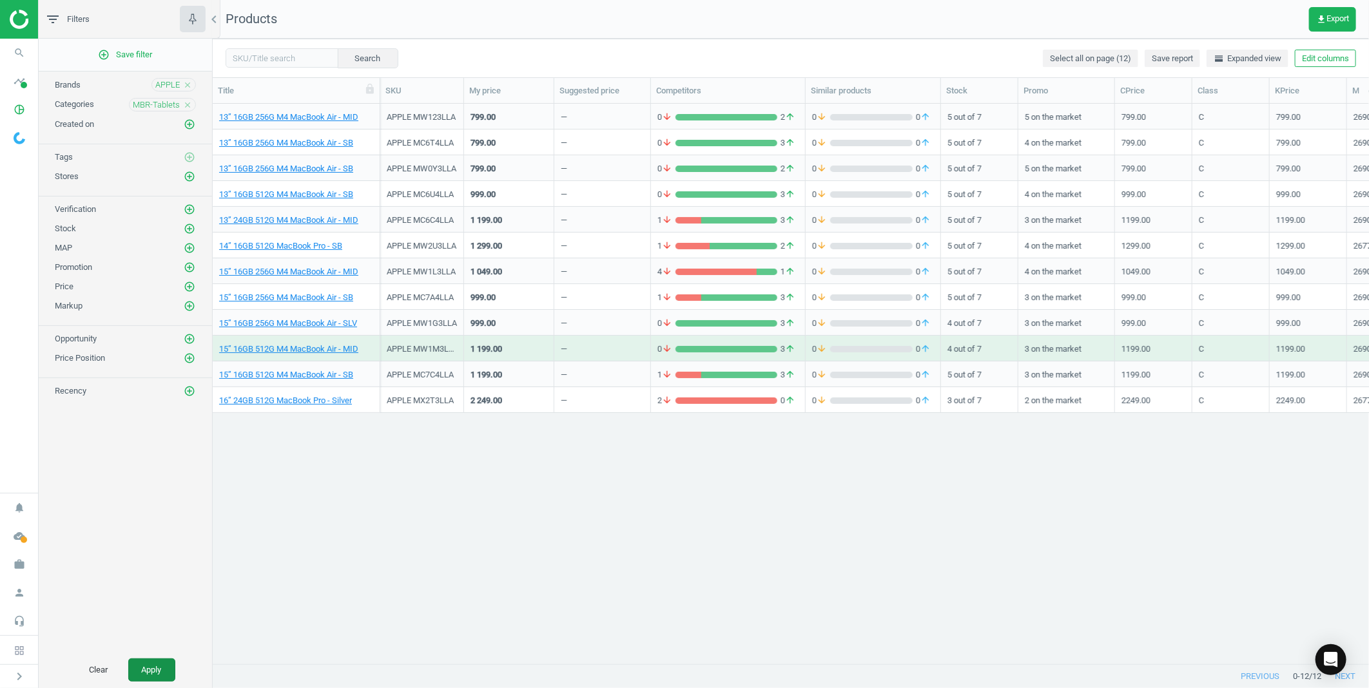
click at [145, 663] on button "Apply" at bounding box center [151, 670] width 47 height 23
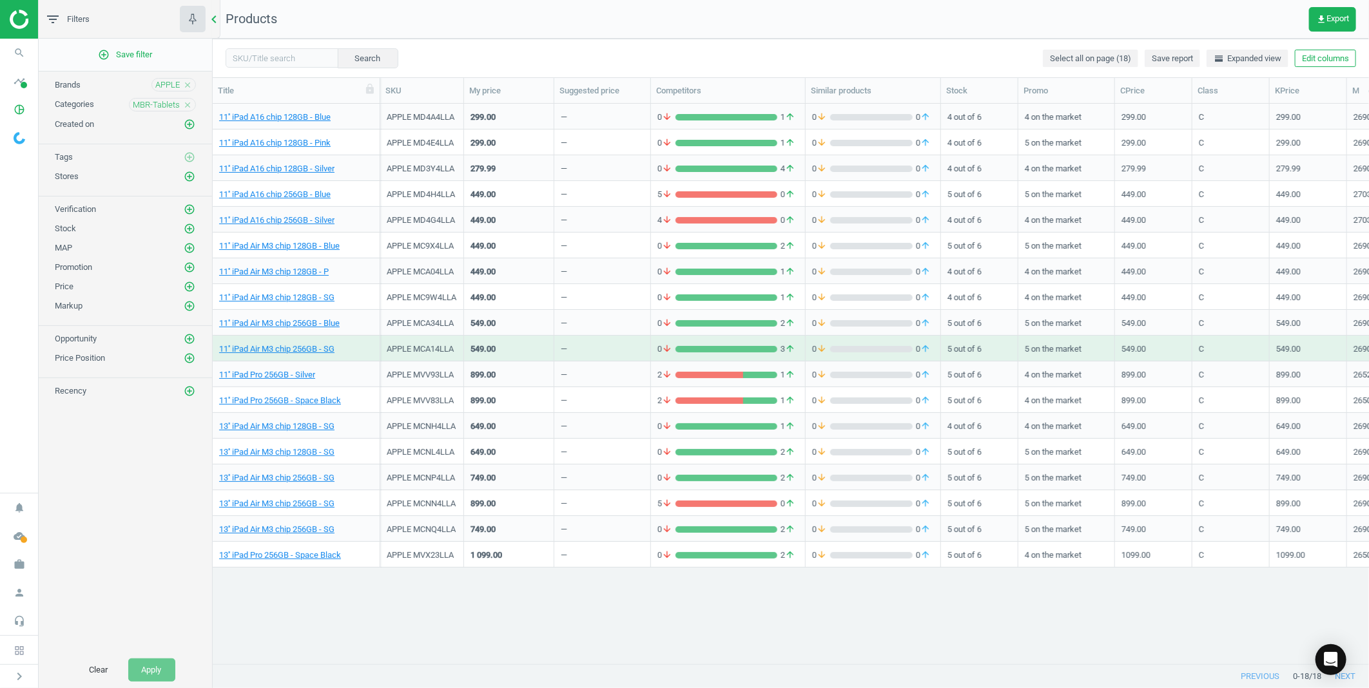
click at [217, 23] on icon "chevron_left" at bounding box center [213, 19] width 15 height 15
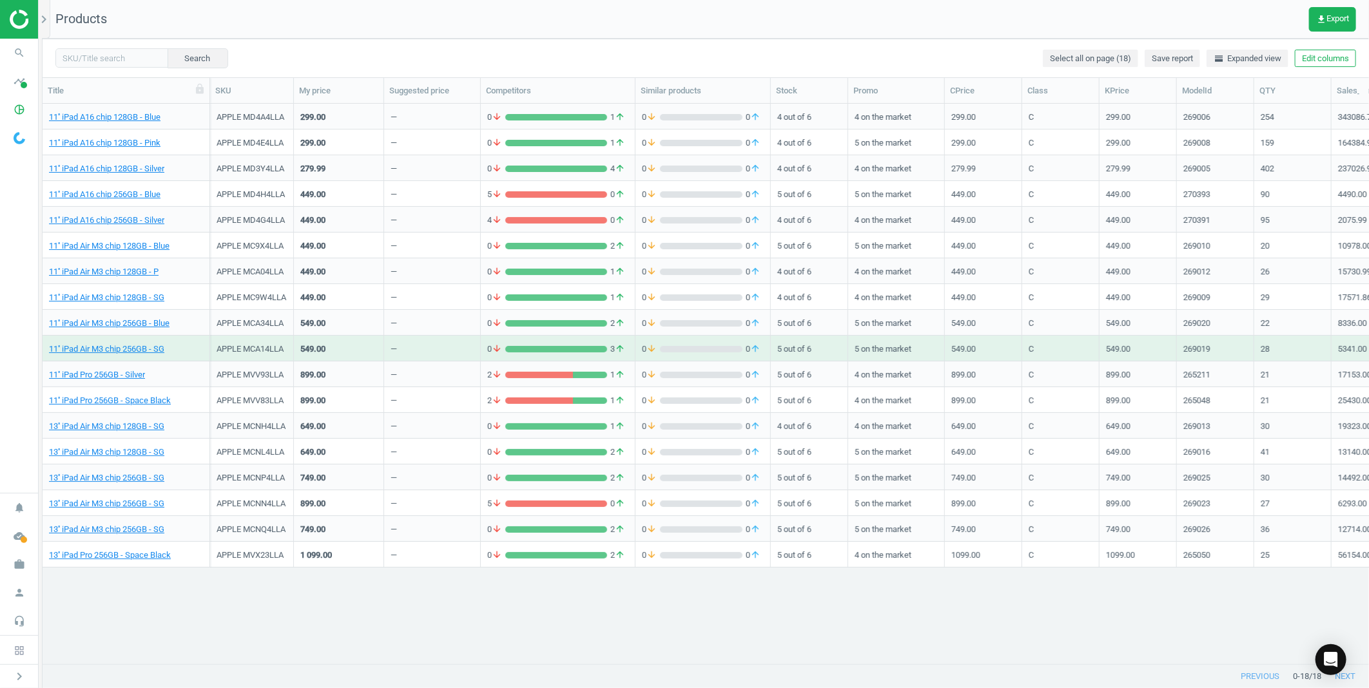
scroll to position [538, 1315]
click at [132, 398] on link "11'' iPad Pro 256GB - Space Black" at bounding box center [110, 401] width 122 height 12
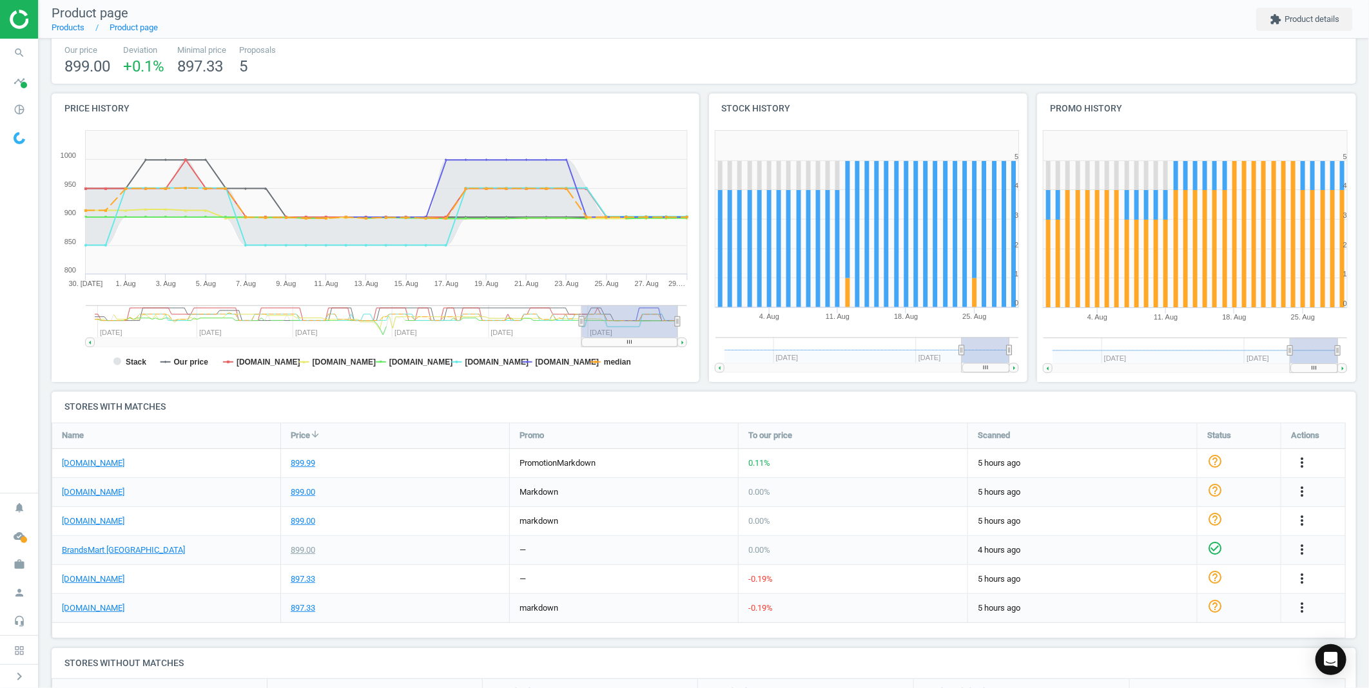
scroll to position [72, 0]
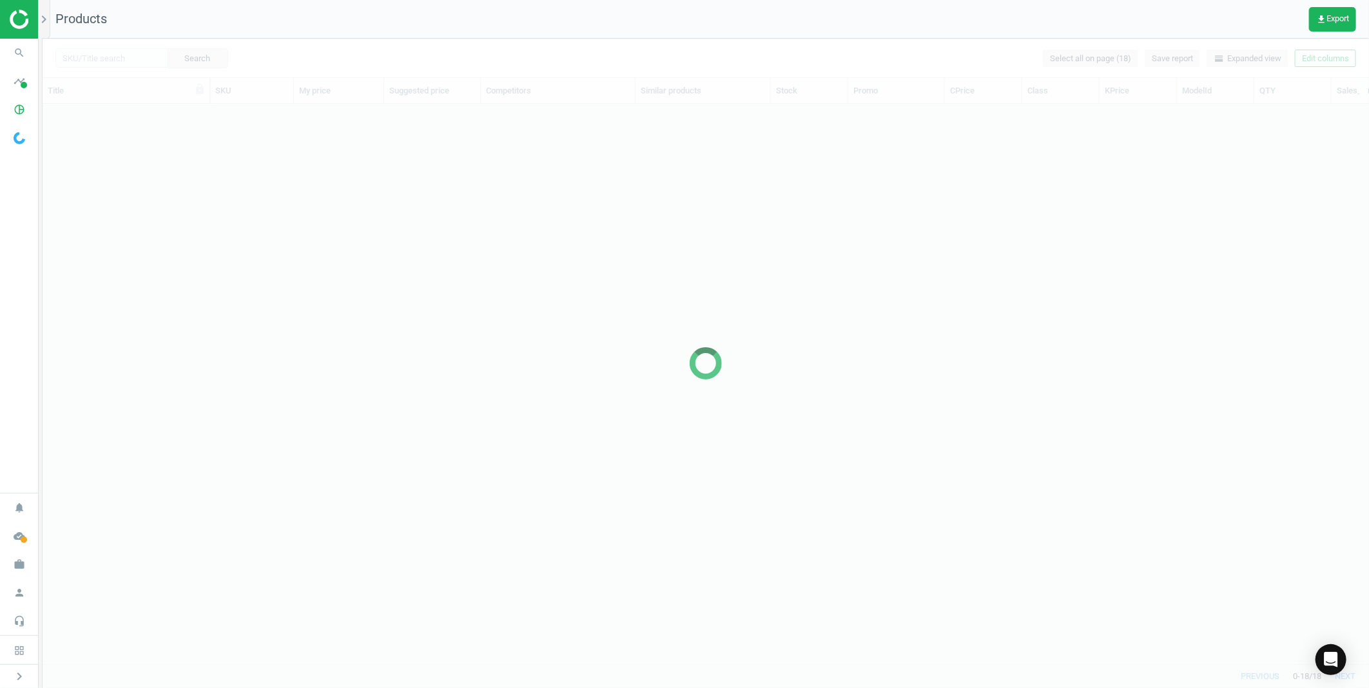
scroll to position [538, 1315]
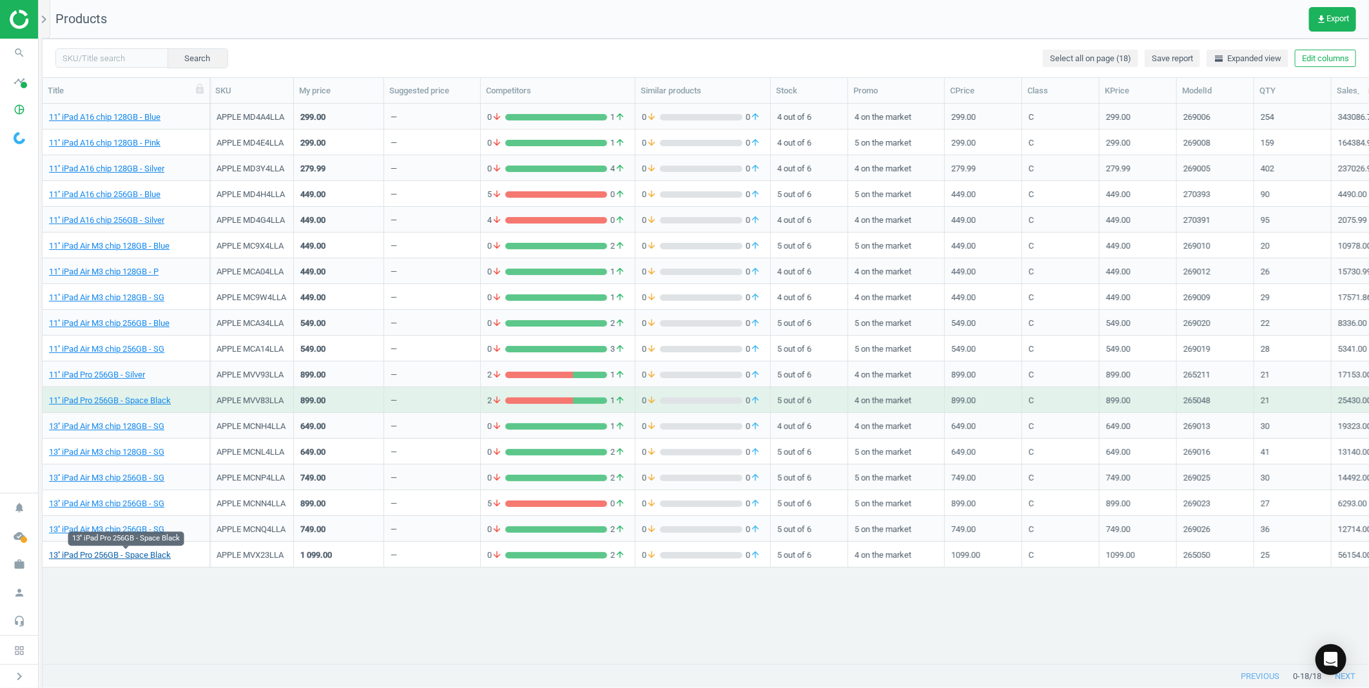
click at [131, 561] on link "13'' iPad Pro 256GB - Space Black" at bounding box center [110, 556] width 122 height 12
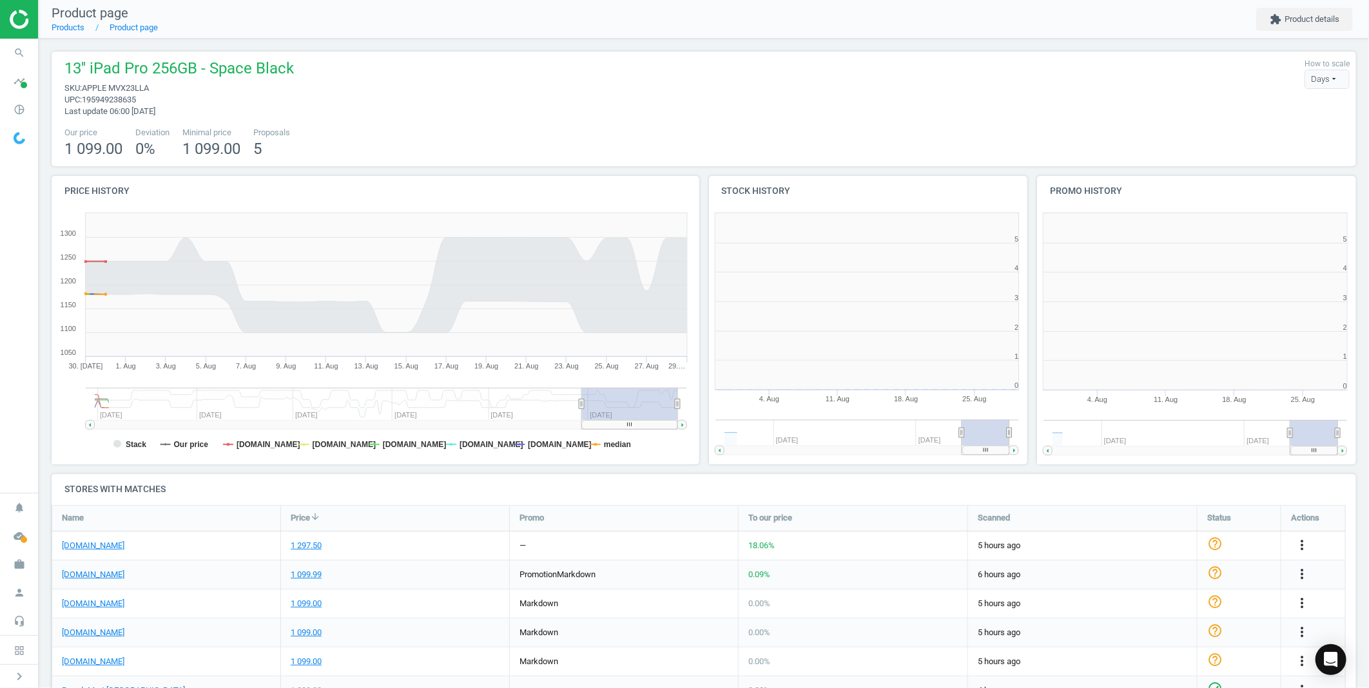
scroll to position [6, 6]
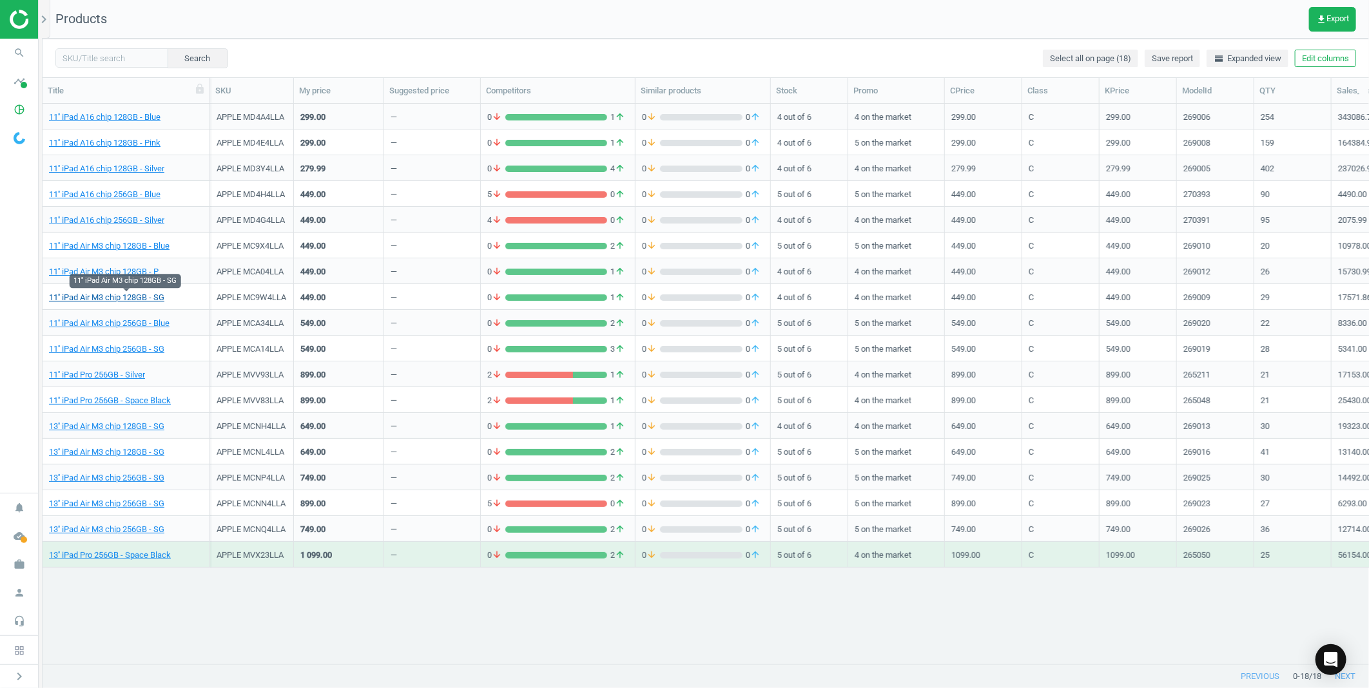
click at [135, 299] on link "11'' iPad Air M3 chip 128GB - SG" at bounding box center [106, 298] width 115 height 12
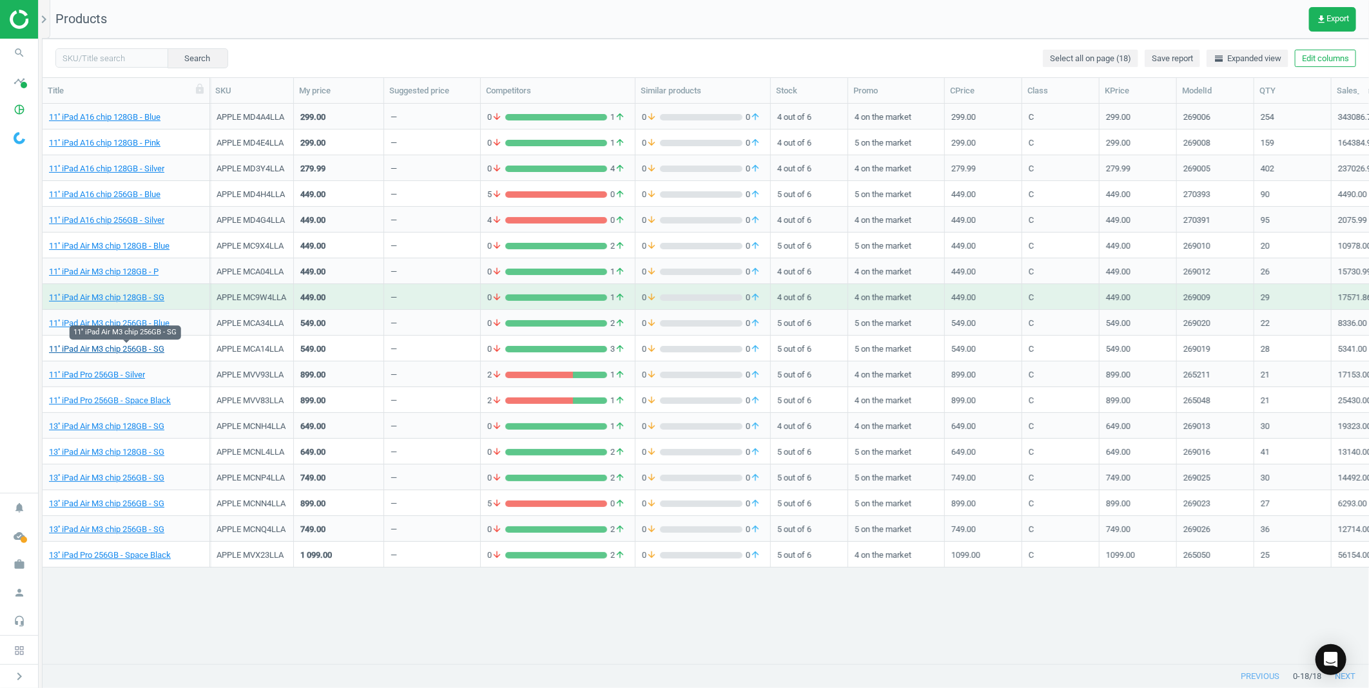
click at [142, 346] on link "11'' iPad Air M3 chip 256GB - SG" at bounding box center [106, 350] width 115 height 12
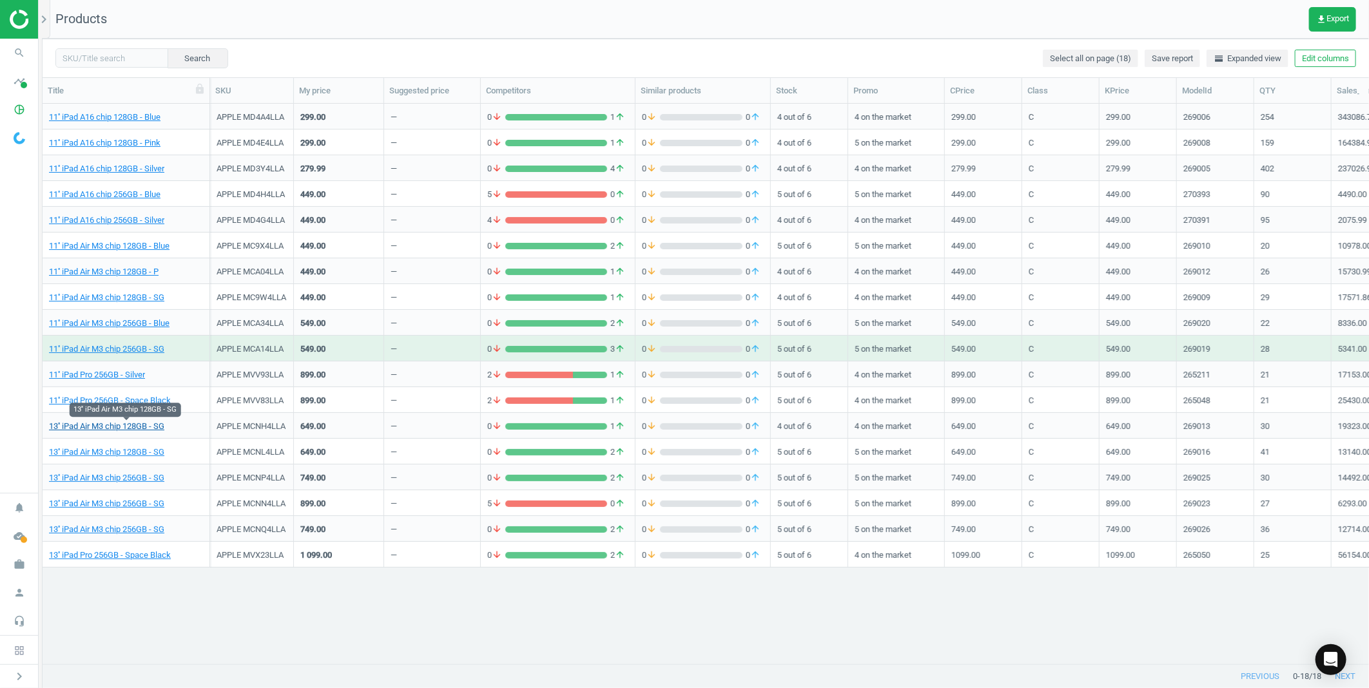
click at [108, 426] on link "13'' iPad Air M3 chip 128GB - SG" at bounding box center [106, 427] width 115 height 12
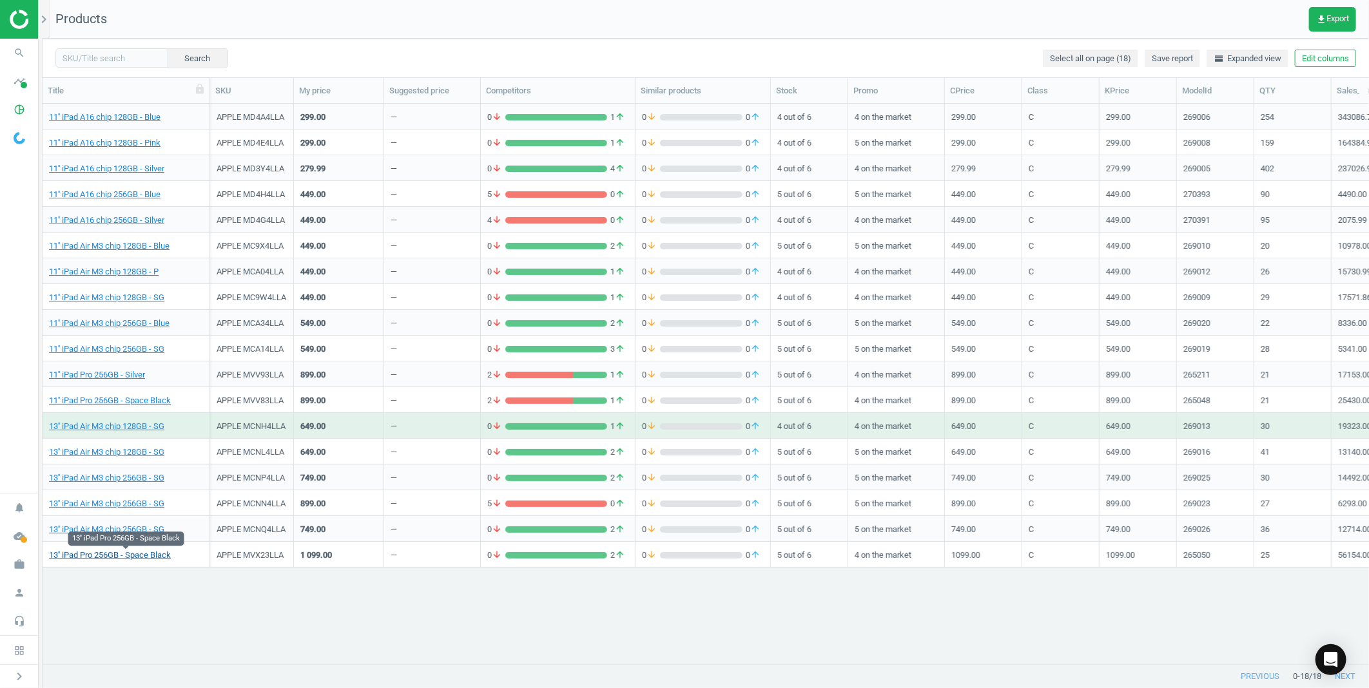
click at [134, 550] on link "13'' iPad Pro 256GB - Space Black" at bounding box center [110, 556] width 122 height 12
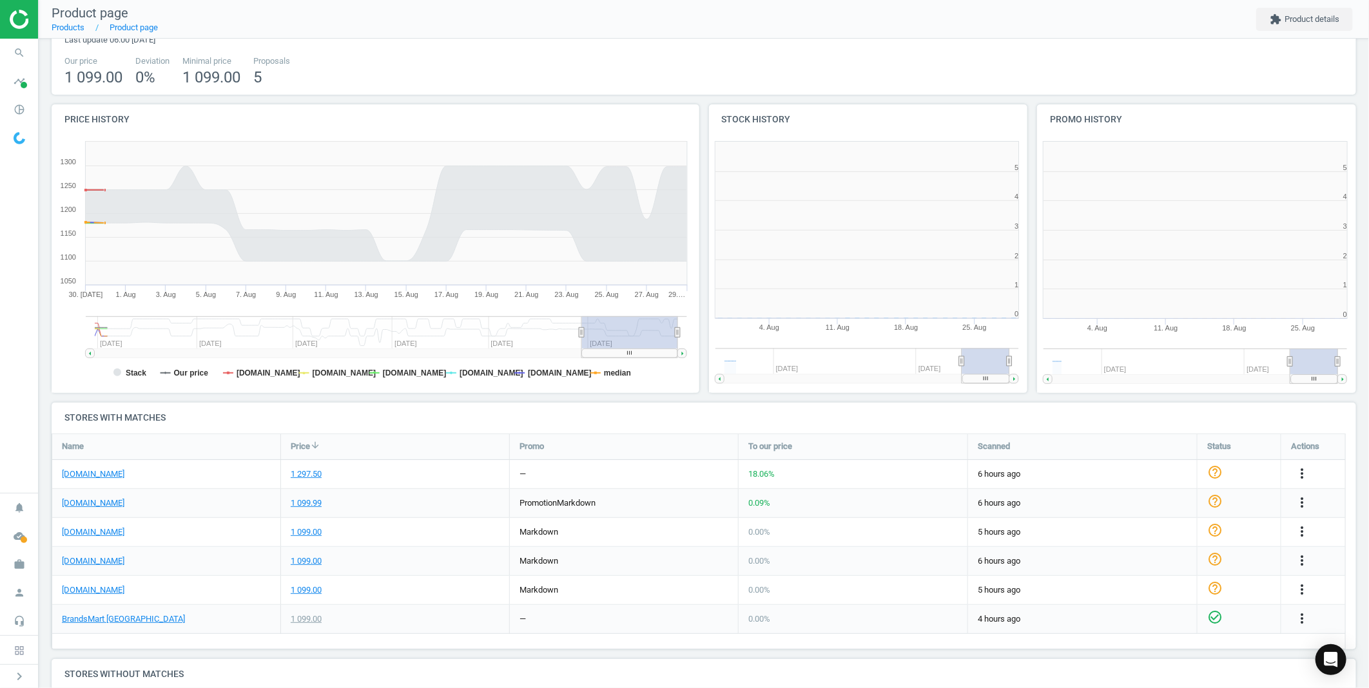
scroll to position [6, 6]
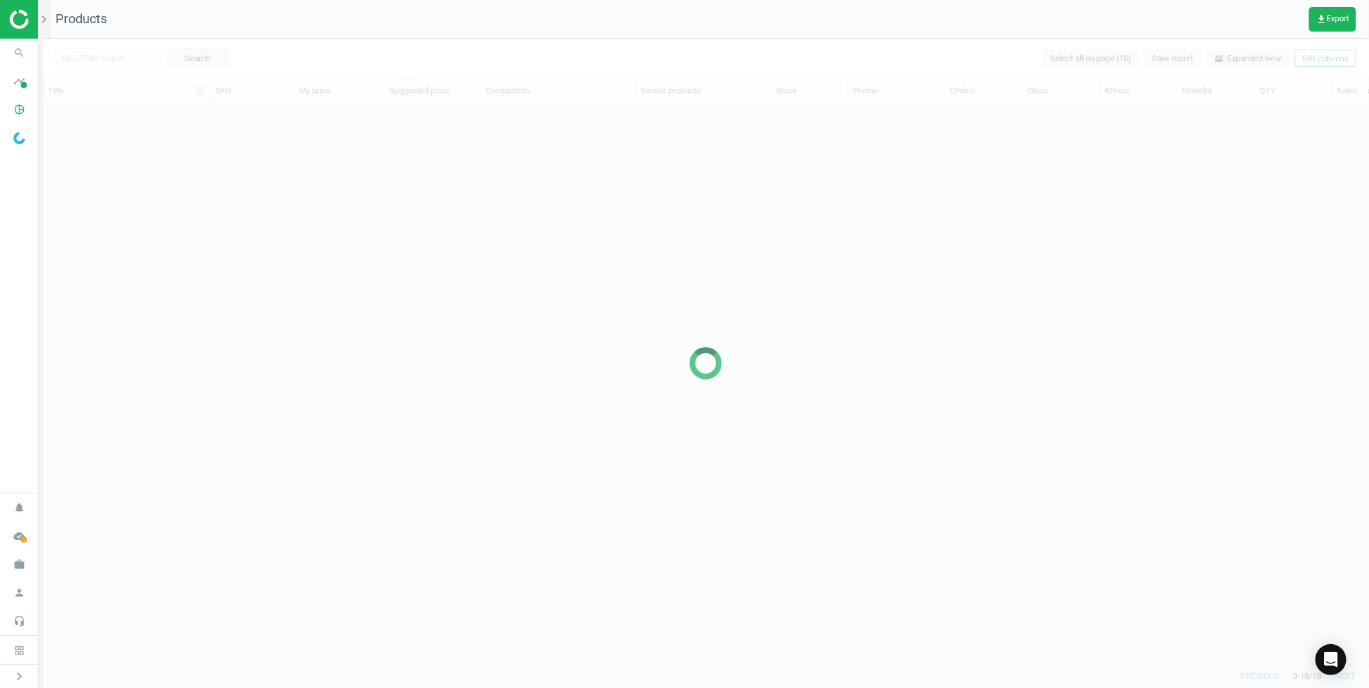
scroll to position [538, 1315]
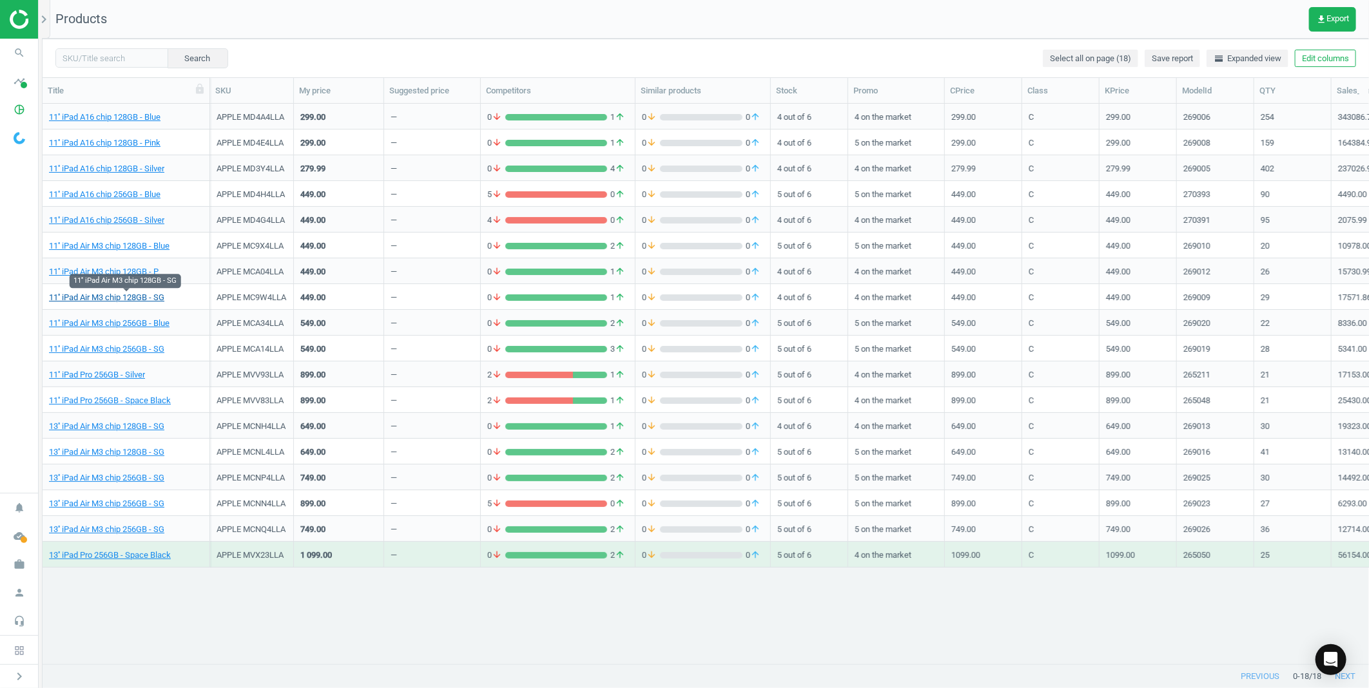
click at [117, 300] on link "11'' iPad Air M3 chip 128GB - SG" at bounding box center [106, 298] width 115 height 12
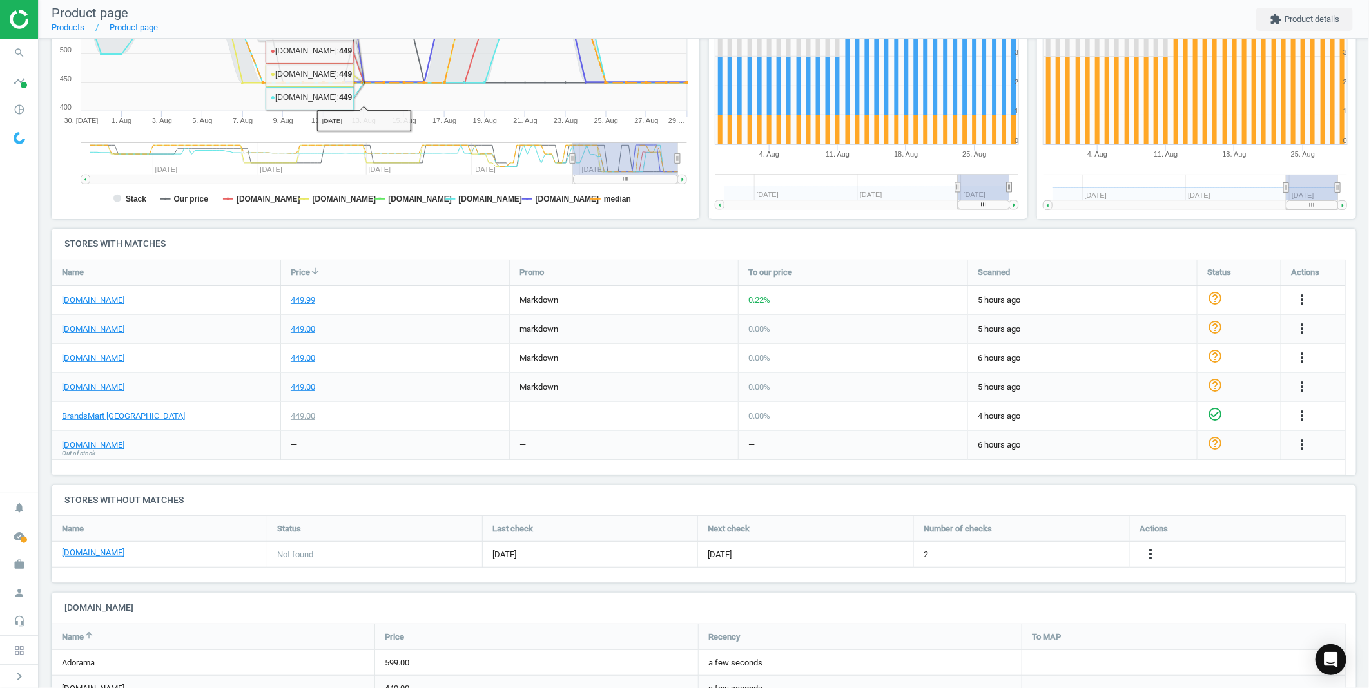
scroll to position [286, 0]
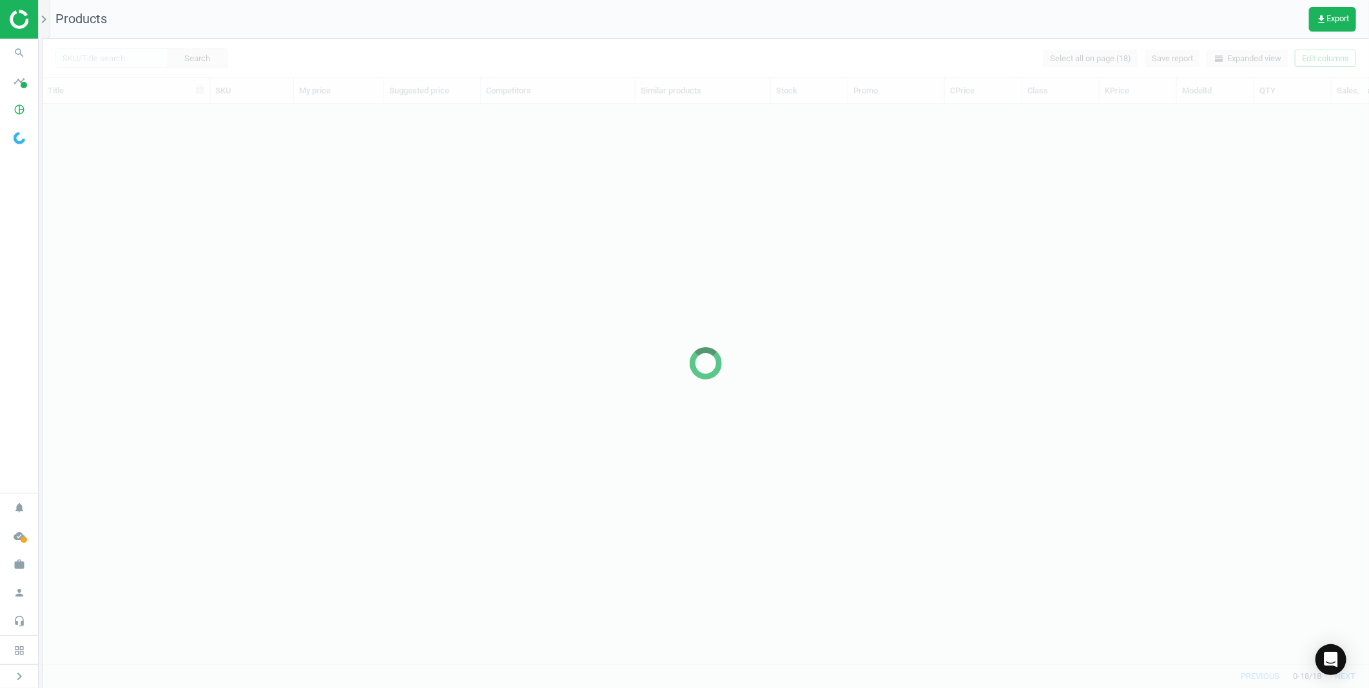
scroll to position [538, 1315]
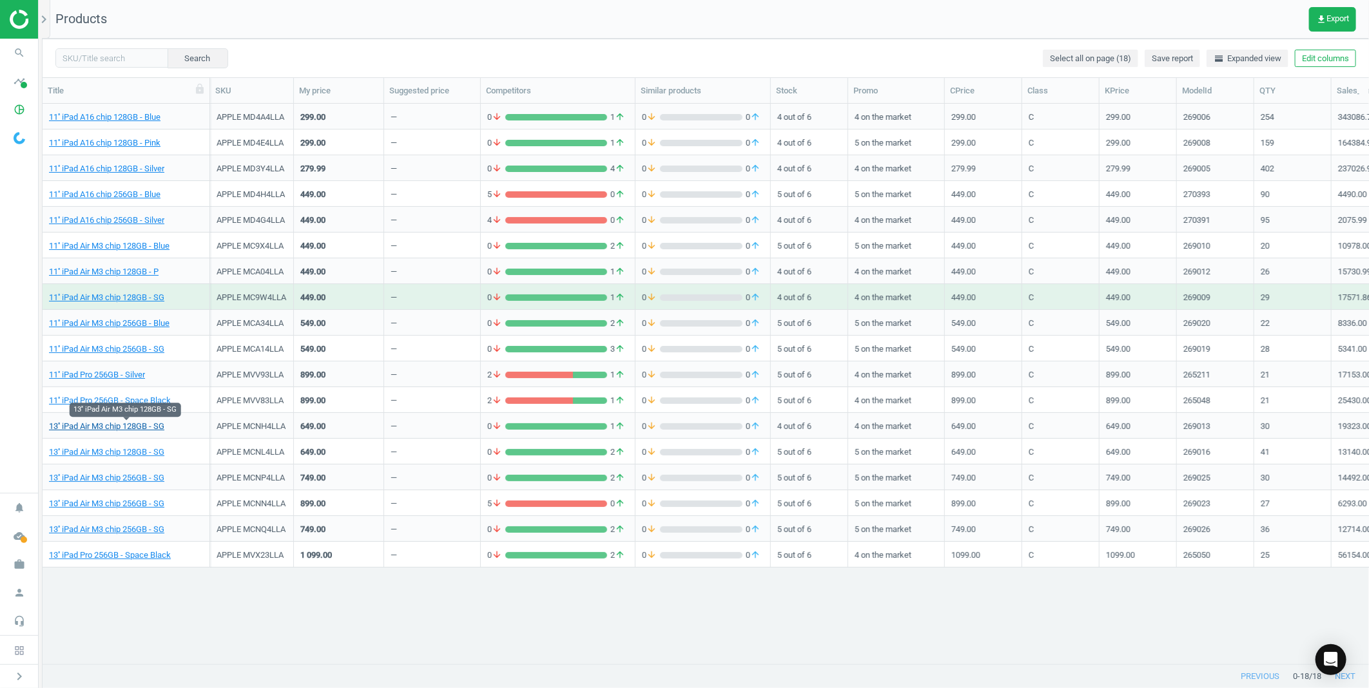
click at [106, 426] on link "13'' iPad Air M3 chip 128GB - SG" at bounding box center [106, 427] width 115 height 12
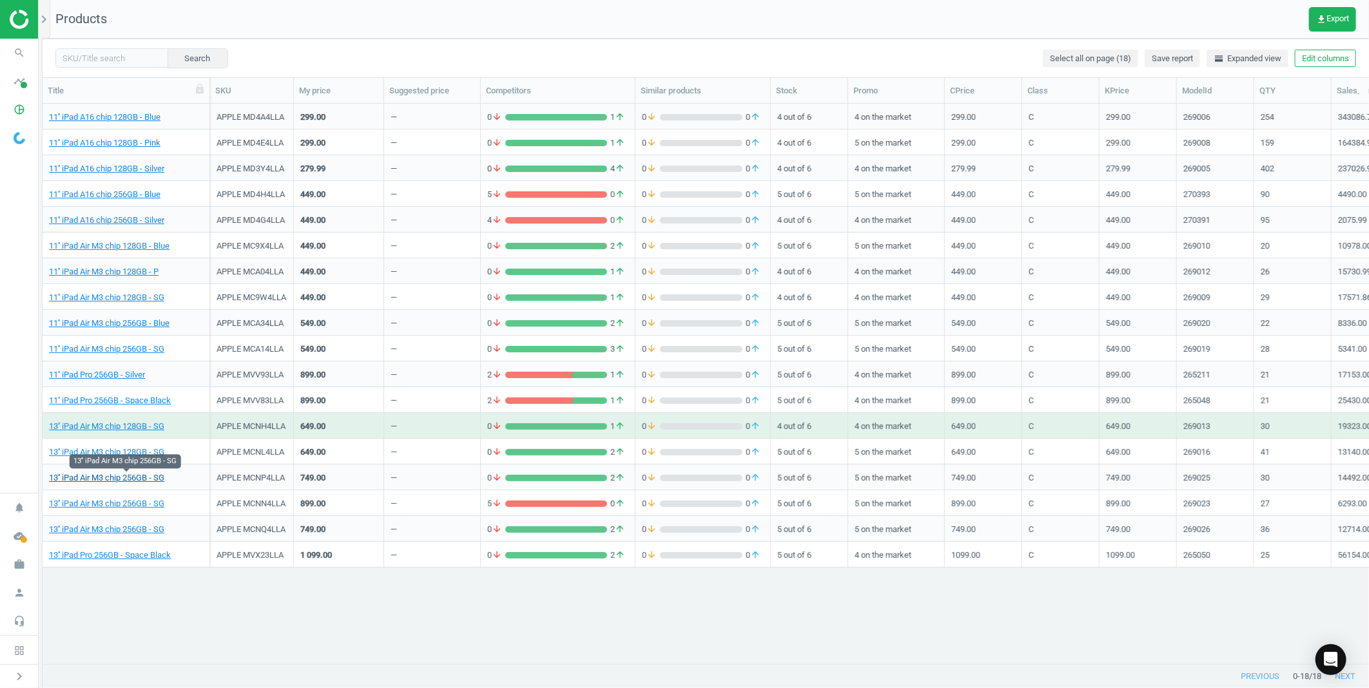
click at [97, 474] on link "13'' iPad Air M3 chip 256GB - SG" at bounding box center [106, 478] width 115 height 12
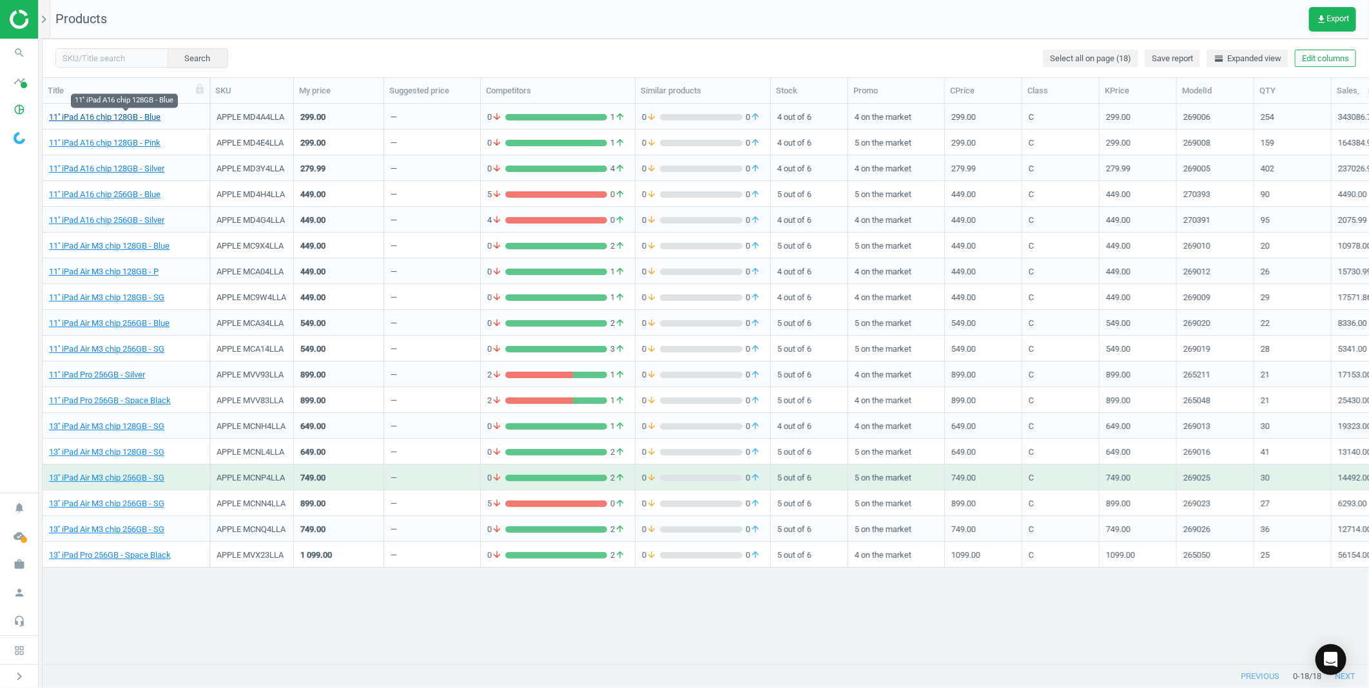
click at [115, 118] on link "11'' iPad A16 chip 128GB - Blue" at bounding box center [104, 117] width 111 height 12
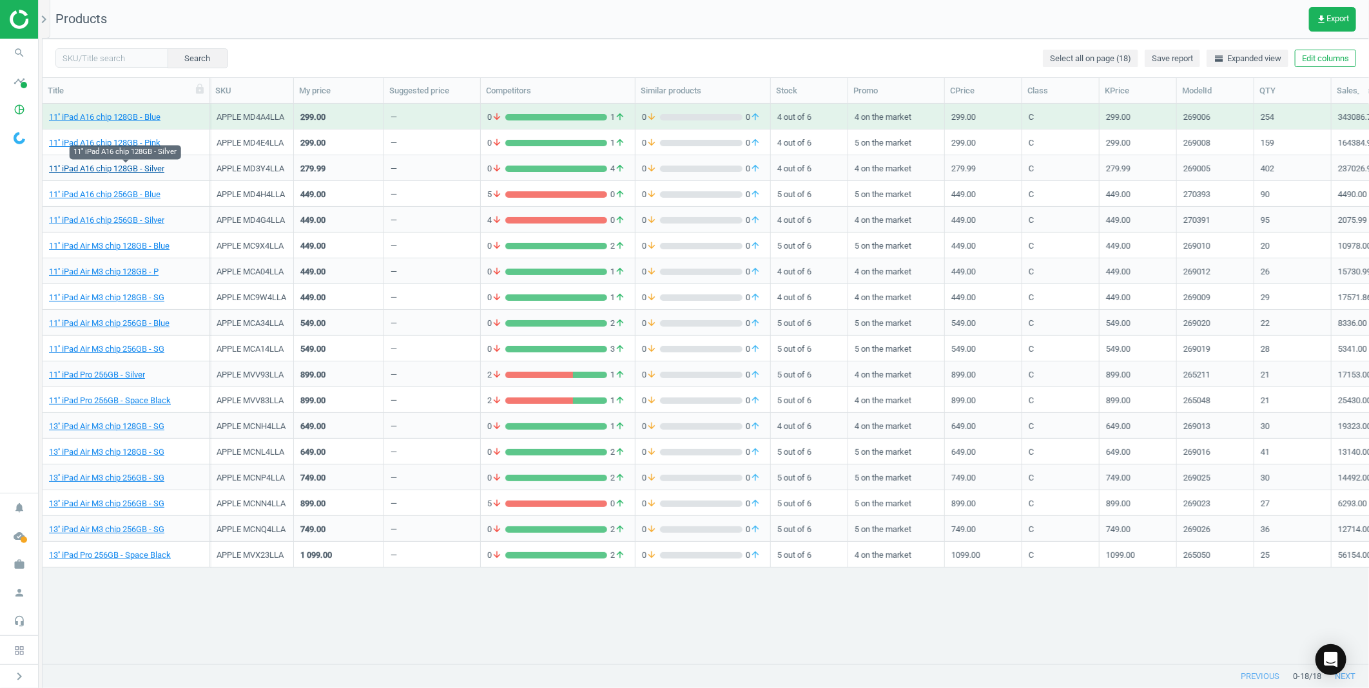
click at [93, 164] on link "11'' iPad A16 chip 128GB - Silver" at bounding box center [106, 169] width 115 height 12
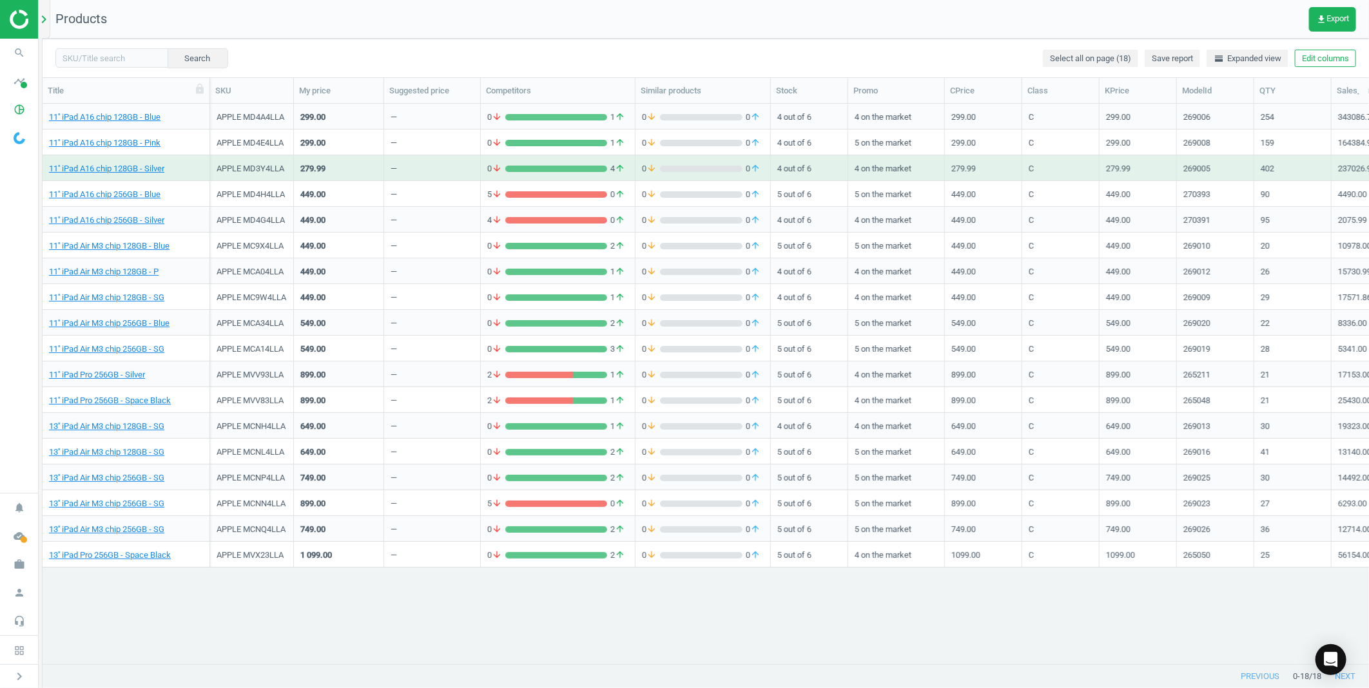
click at [39, 23] on icon "chevron_right" at bounding box center [43, 19] width 15 height 15
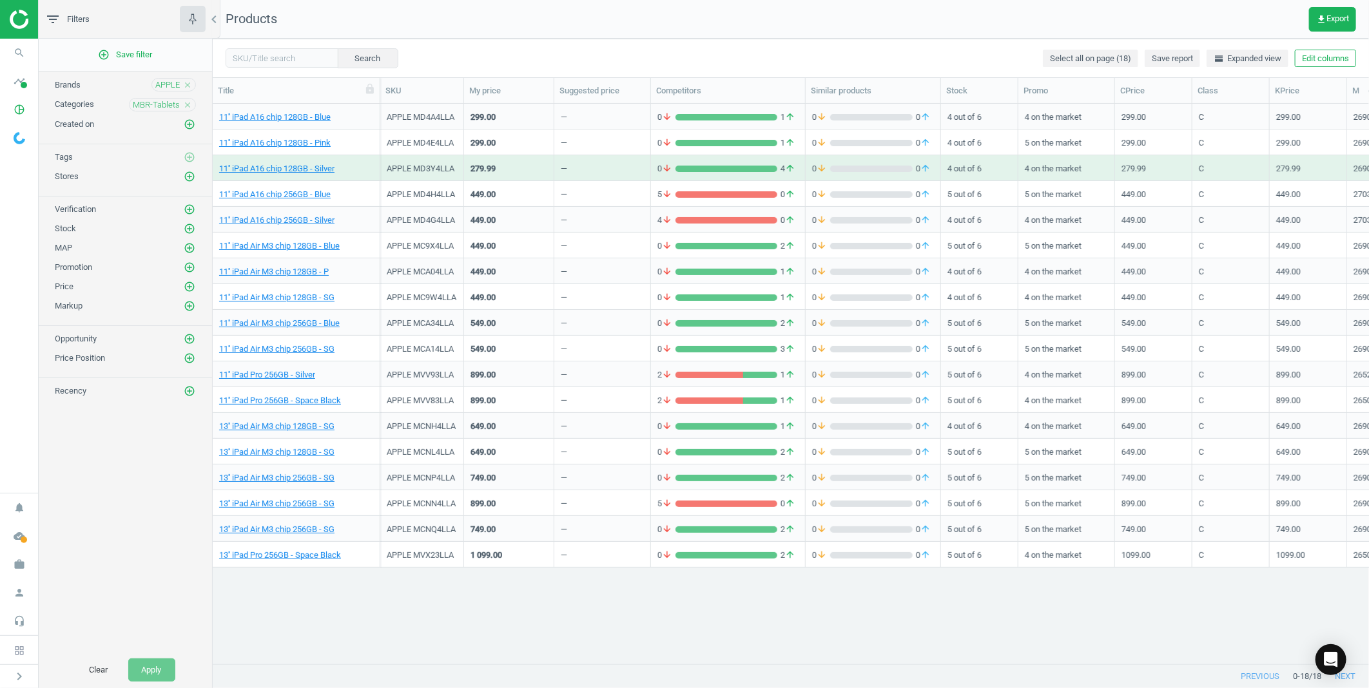
click at [189, 105] on icon "close" at bounding box center [187, 105] width 9 height 9
click at [191, 105] on icon "add_circle_outline" at bounding box center [190, 105] width 12 height 12
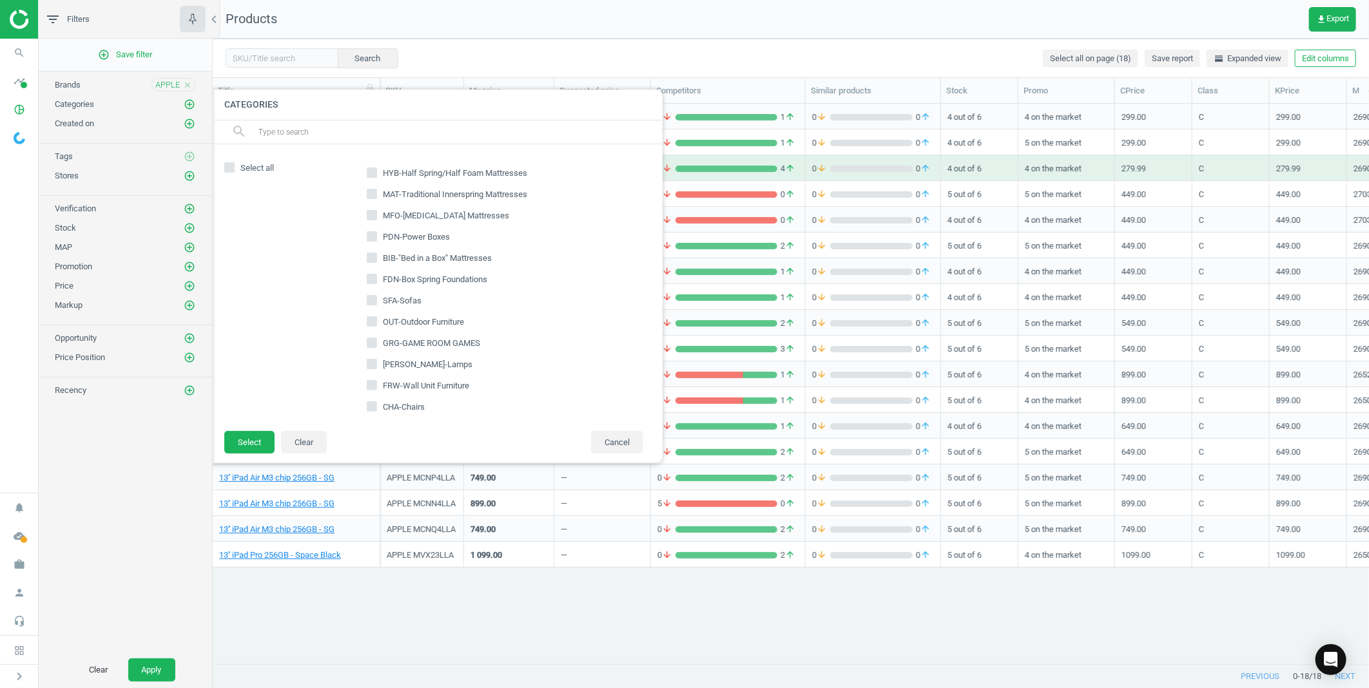
click at [299, 136] on input "text" at bounding box center [455, 132] width 396 height 21
type input "smw"
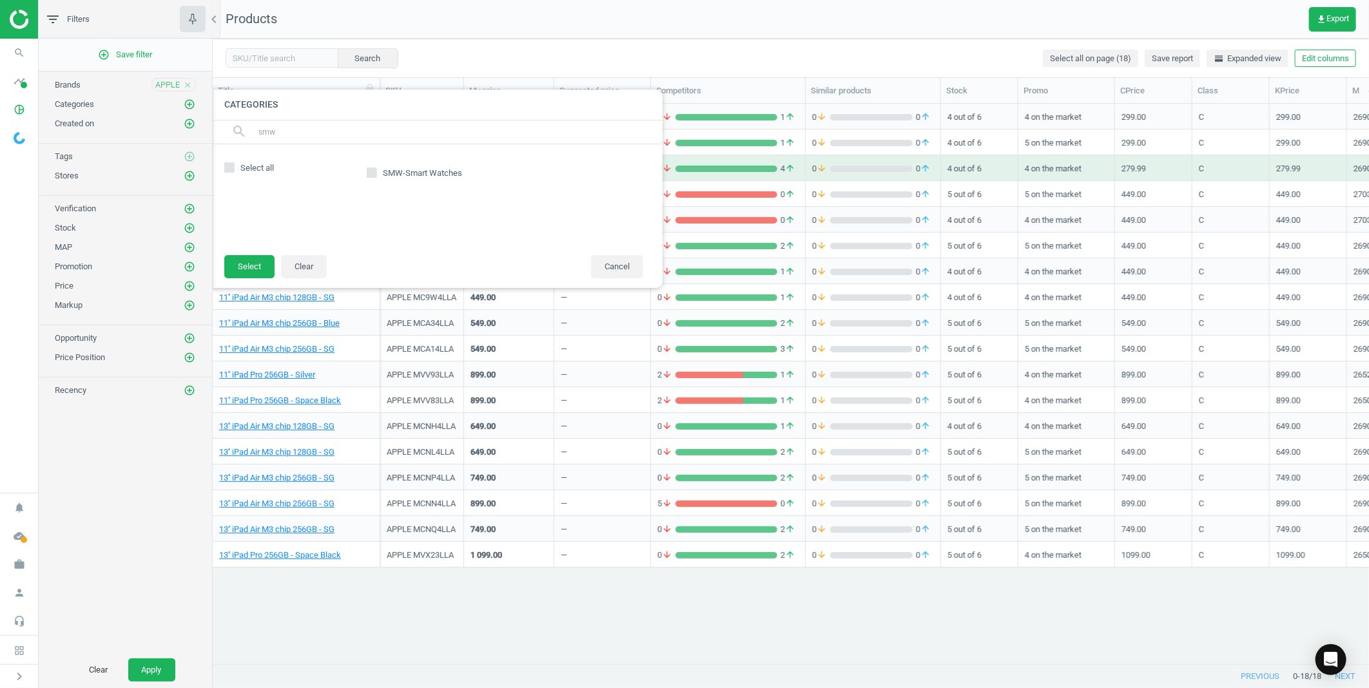
click at [374, 174] on input "SMW-Smart Watches" at bounding box center [371, 173] width 8 height 8
checkbox input "true"
click at [249, 271] on button "Select" at bounding box center [249, 266] width 50 height 23
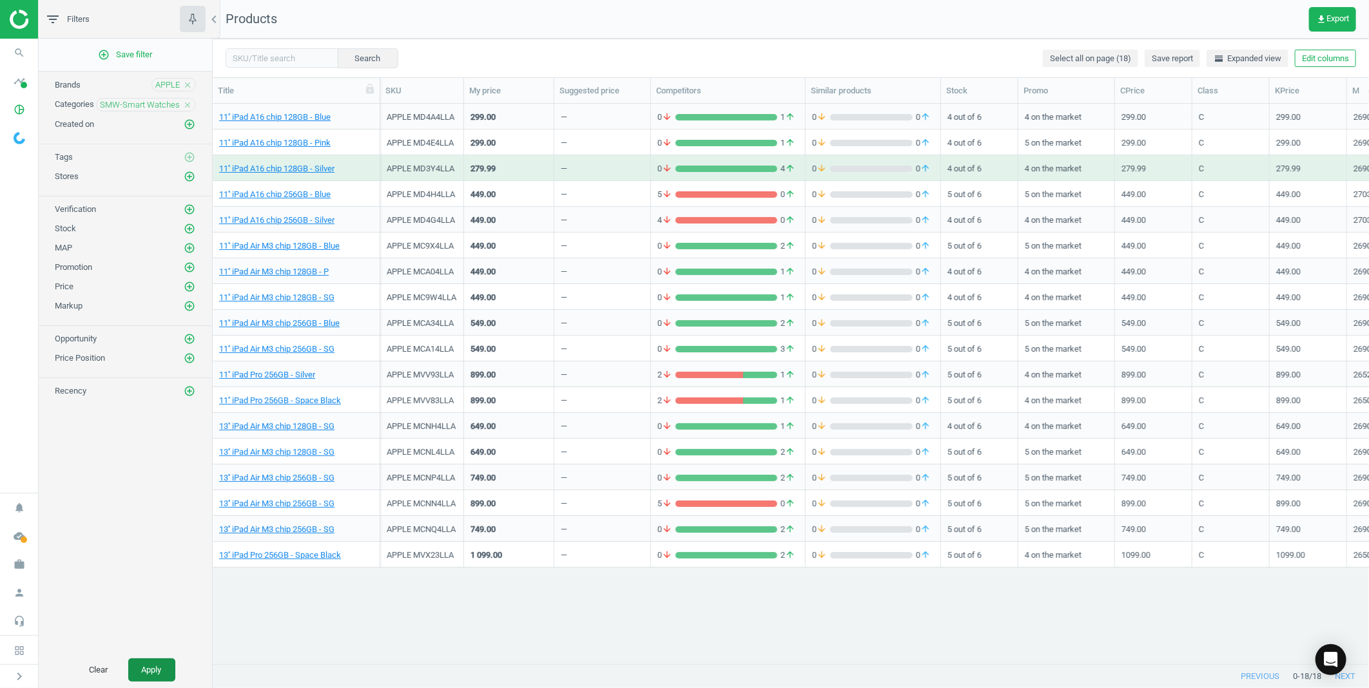
click at [162, 667] on button "Apply" at bounding box center [151, 670] width 47 height 23
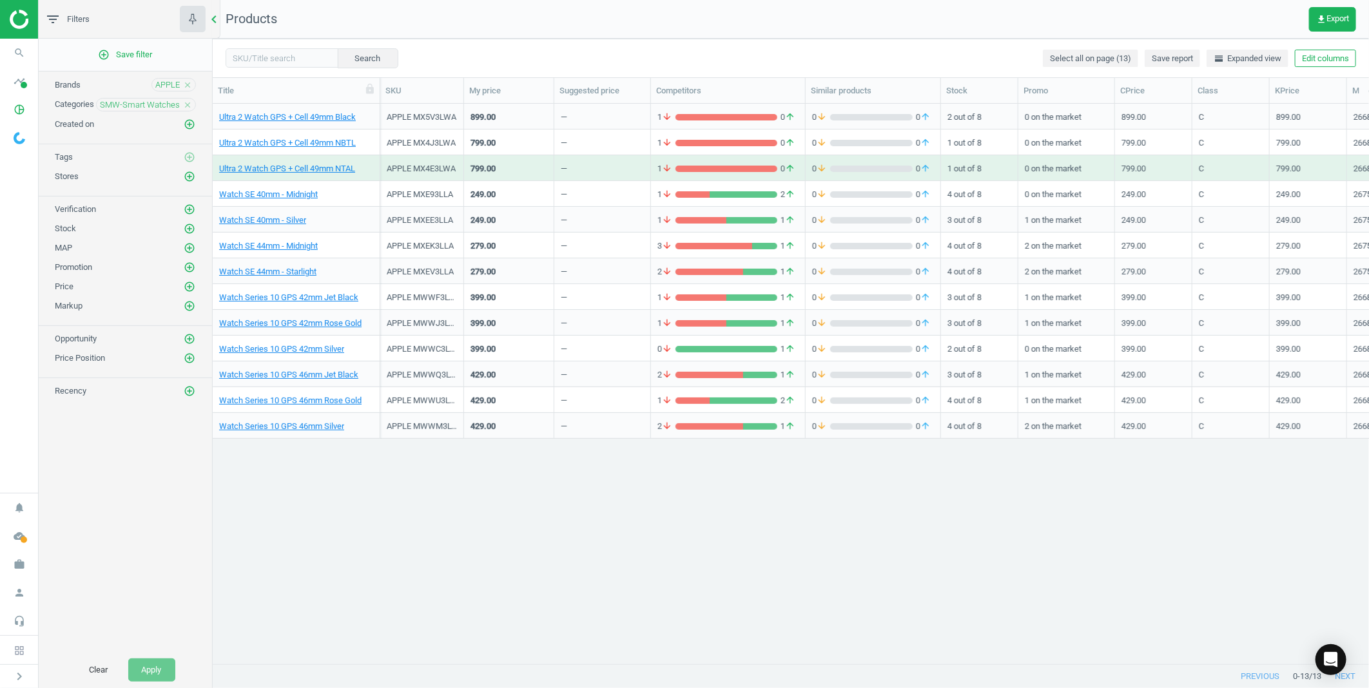
click at [216, 17] on icon "chevron_left" at bounding box center [213, 19] width 15 height 15
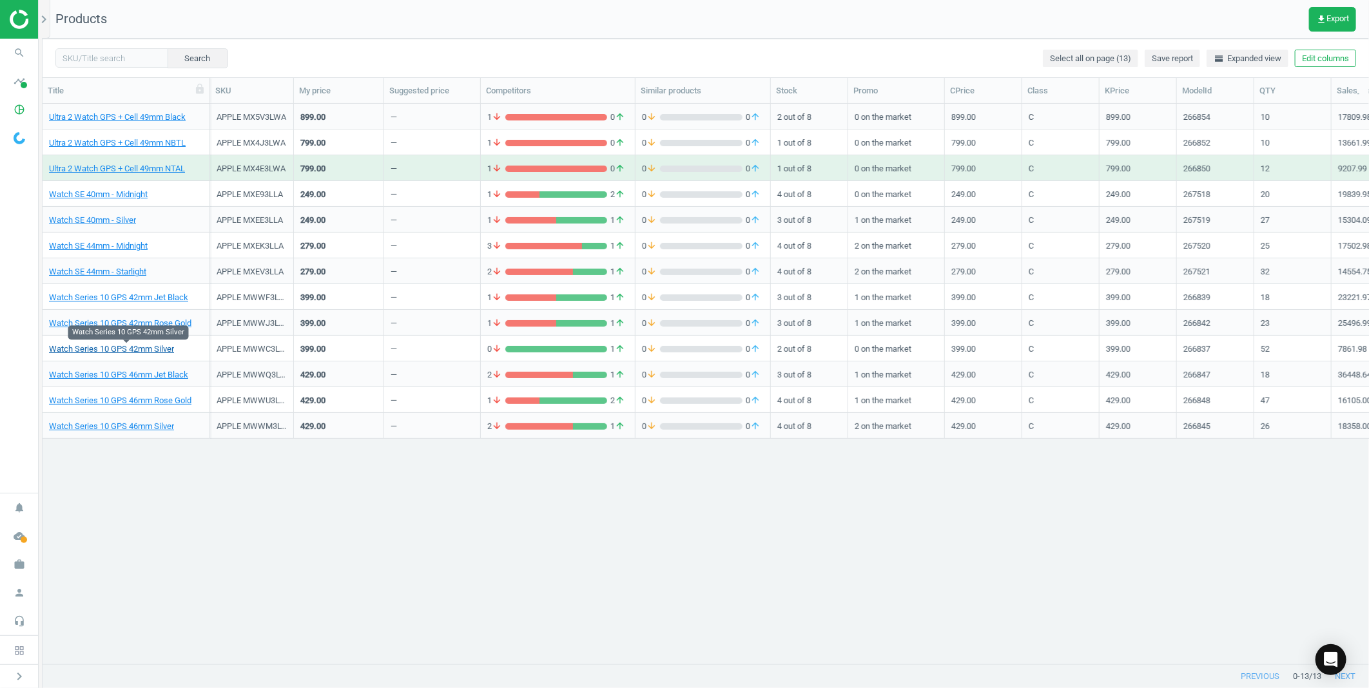
click at [131, 348] on link "Watch Series 10 GPS 42mm Silver" at bounding box center [111, 350] width 125 height 12
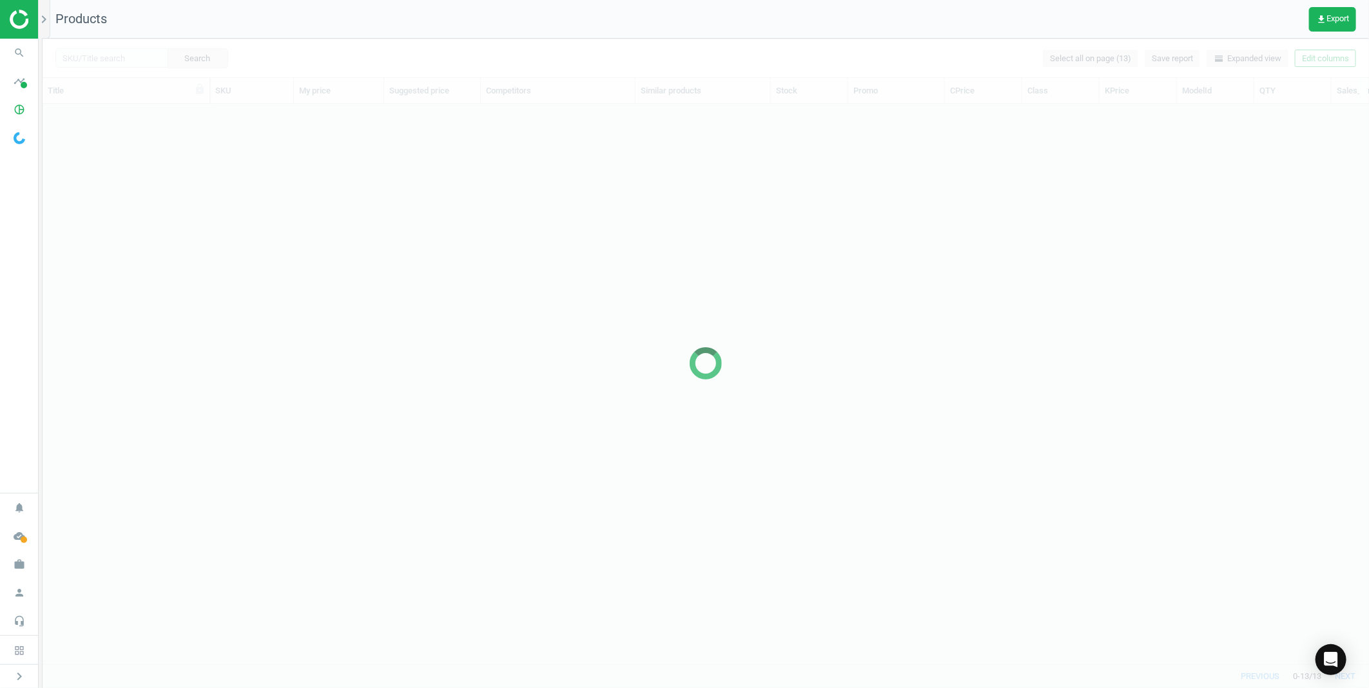
scroll to position [538, 1315]
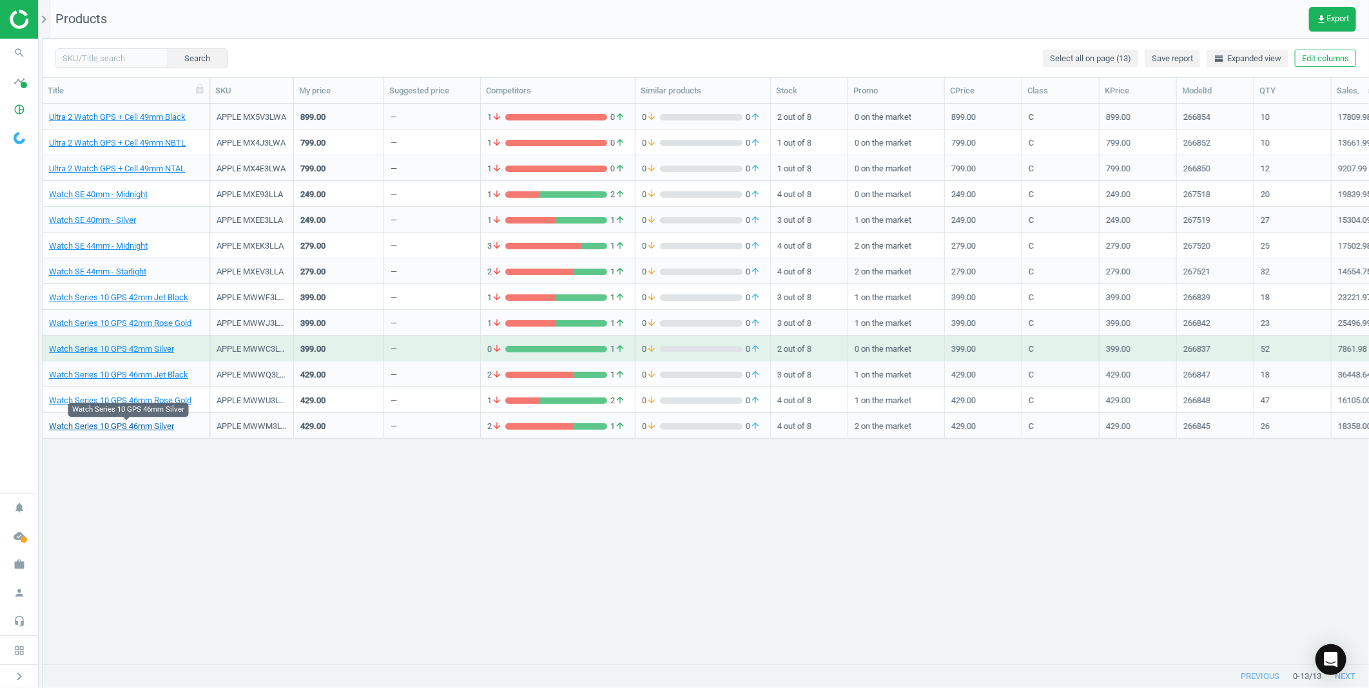
click at [139, 426] on link "Watch Series 10 GPS 46mm Silver" at bounding box center [111, 427] width 125 height 12
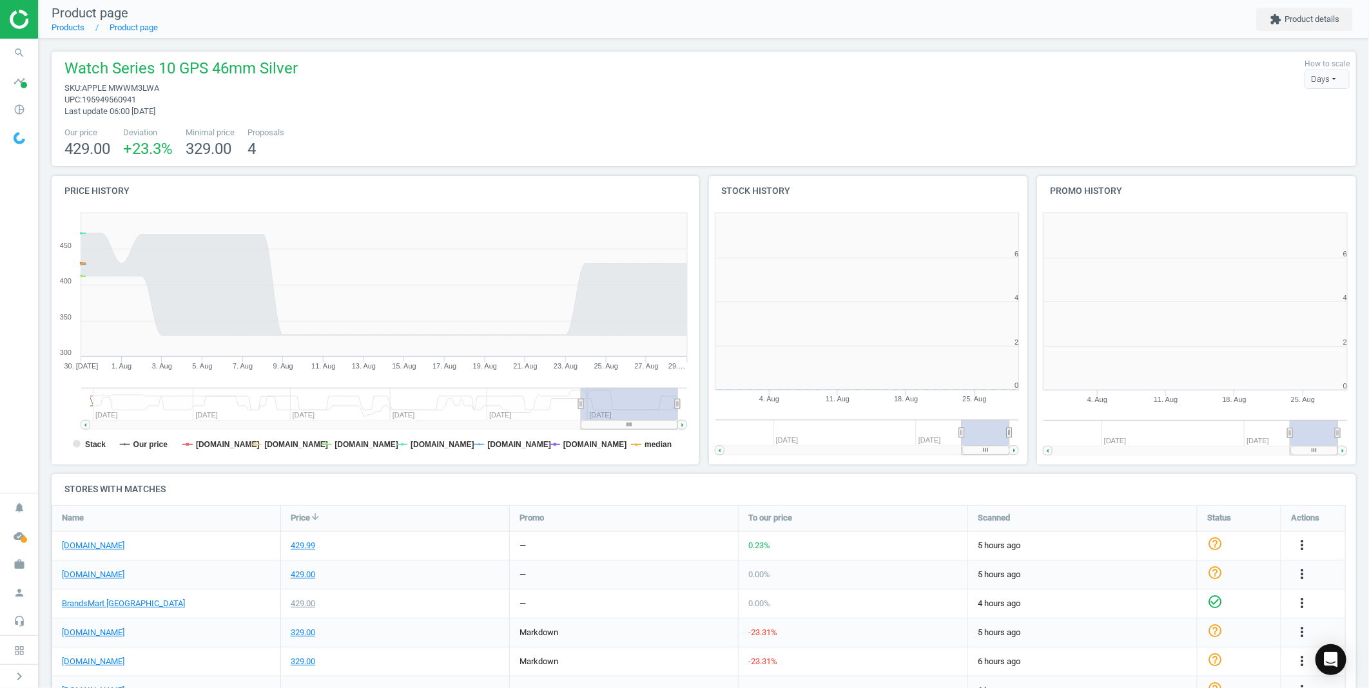
scroll to position [269, 1319]
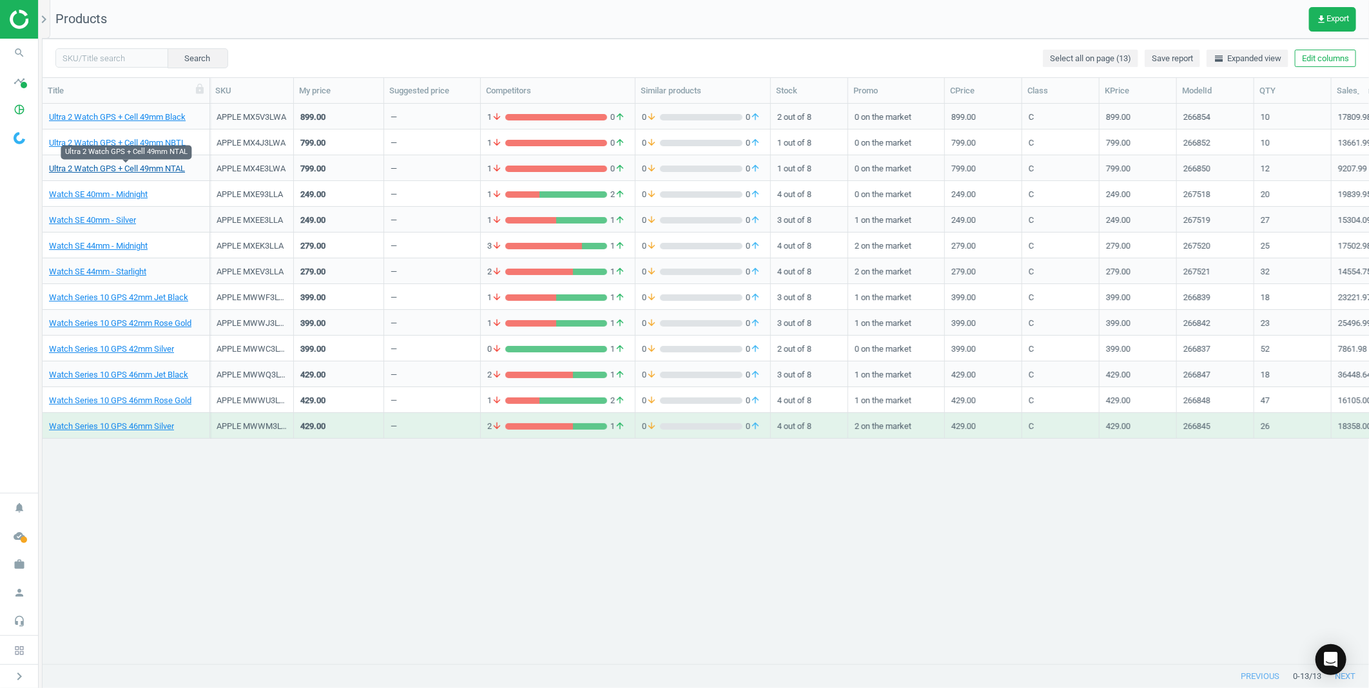
click at [121, 166] on link "Ultra 2 Watch GPS + Cell 49mm NTAL" at bounding box center [117, 169] width 136 height 12
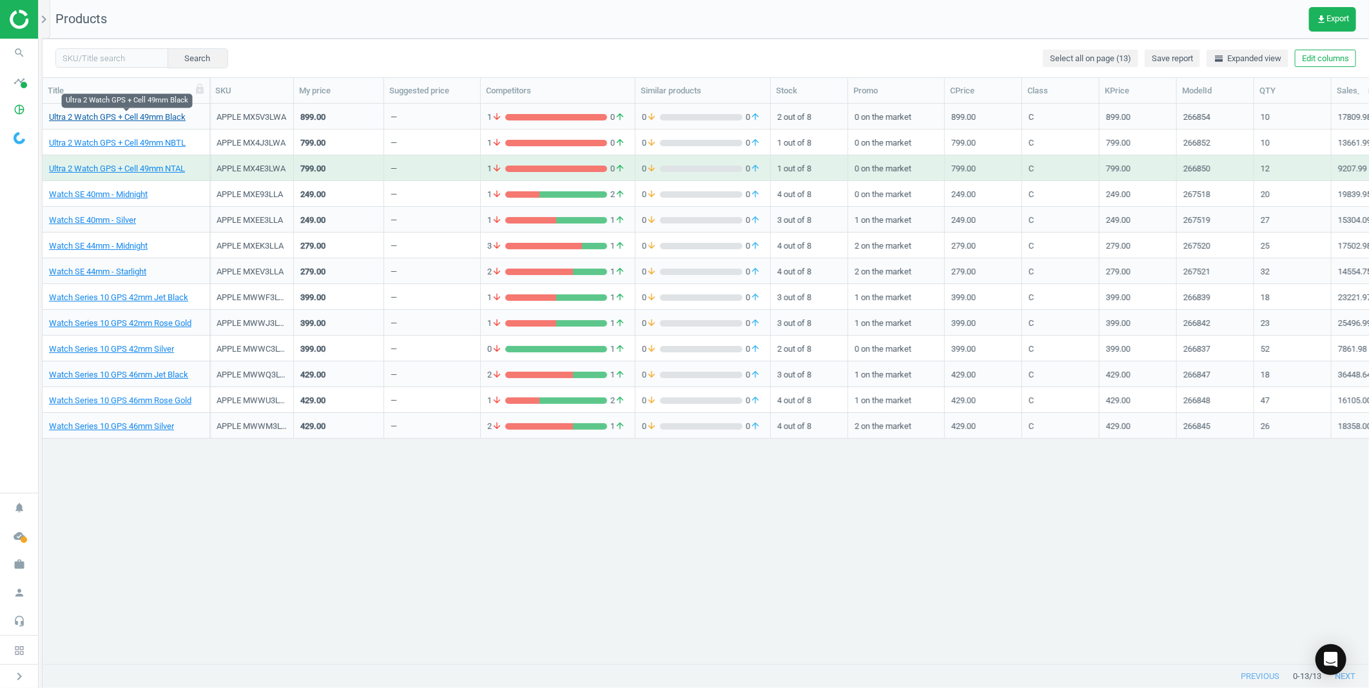
click at [155, 113] on link "Ultra 2 Watch GPS + Cell 49mm Black" at bounding box center [117, 117] width 137 height 12
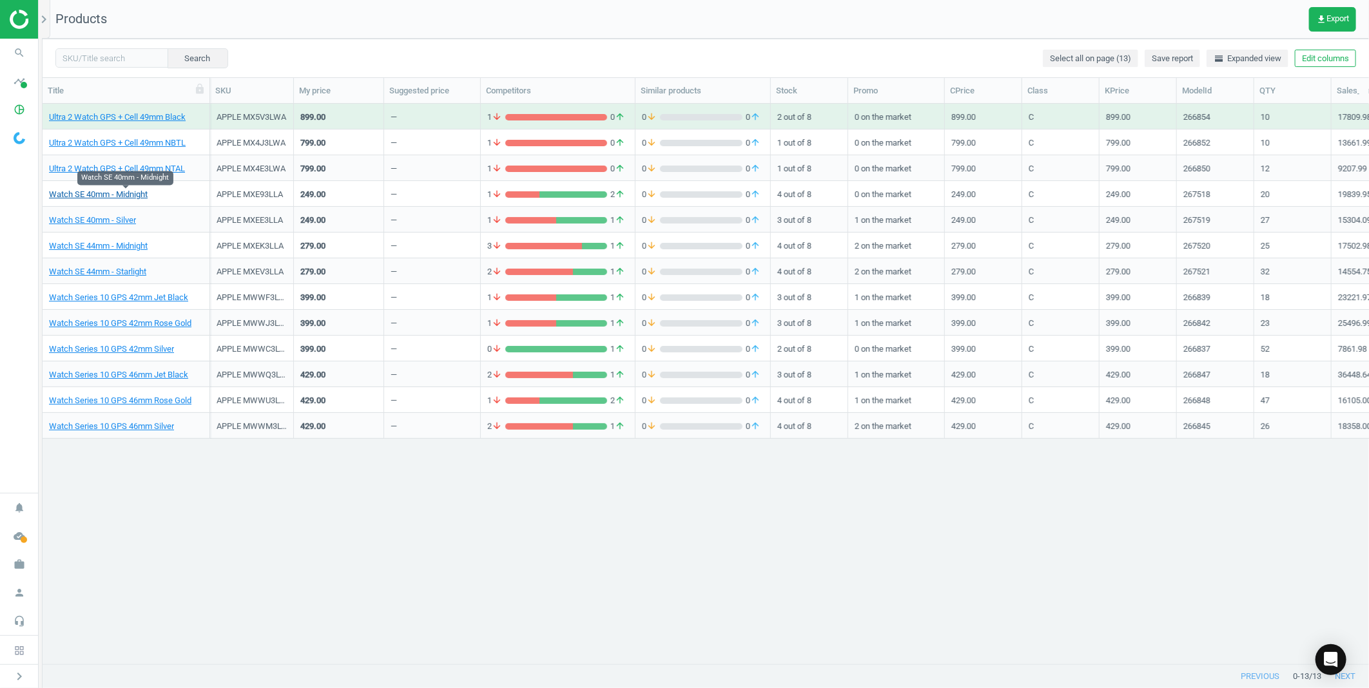
click at [111, 199] on link "Watch SE 40mm - Midnight" at bounding box center [98, 195] width 99 height 12
